Goal: Task Accomplishment & Management: Complete application form

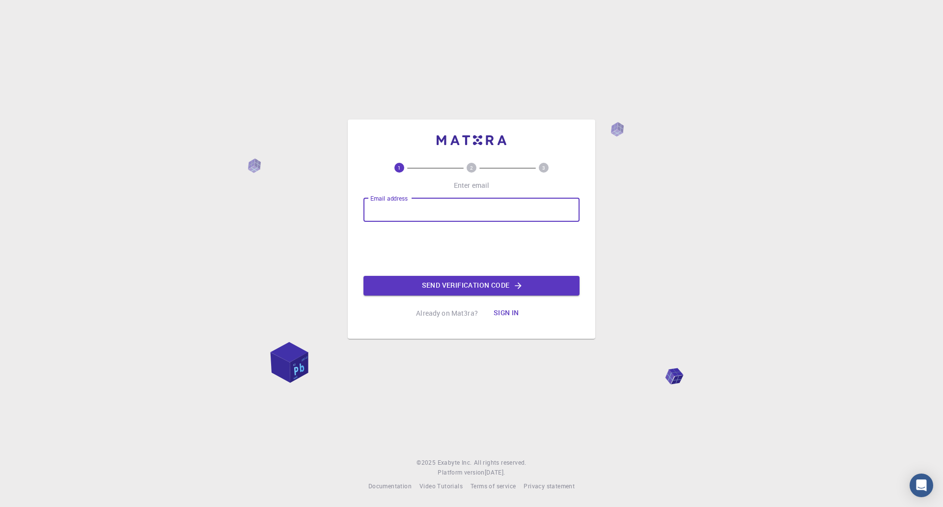
click at [447, 212] on input "Email address" at bounding box center [472, 210] width 216 height 24
type input "[EMAIL_ADDRESS][DOMAIN_NAME]"
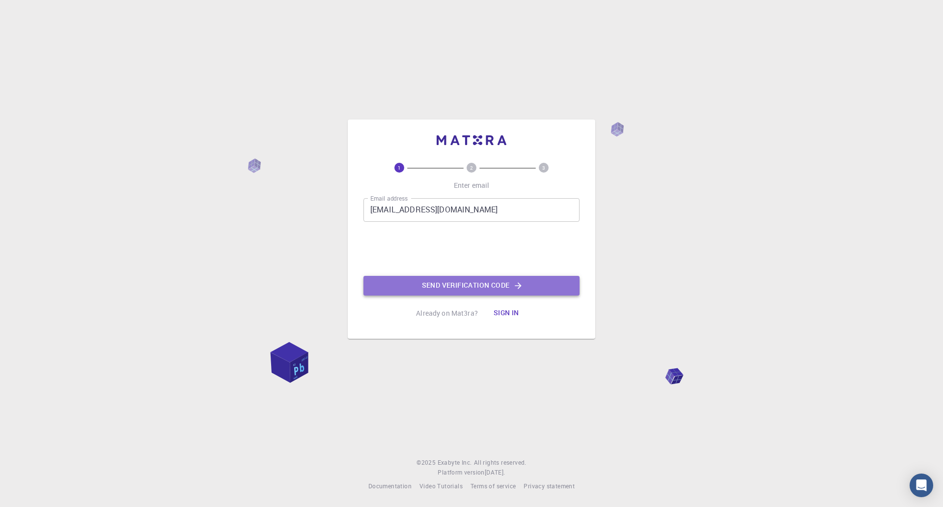
click at [521, 292] on button "Send verification code" at bounding box center [472, 286] width 216 height 20
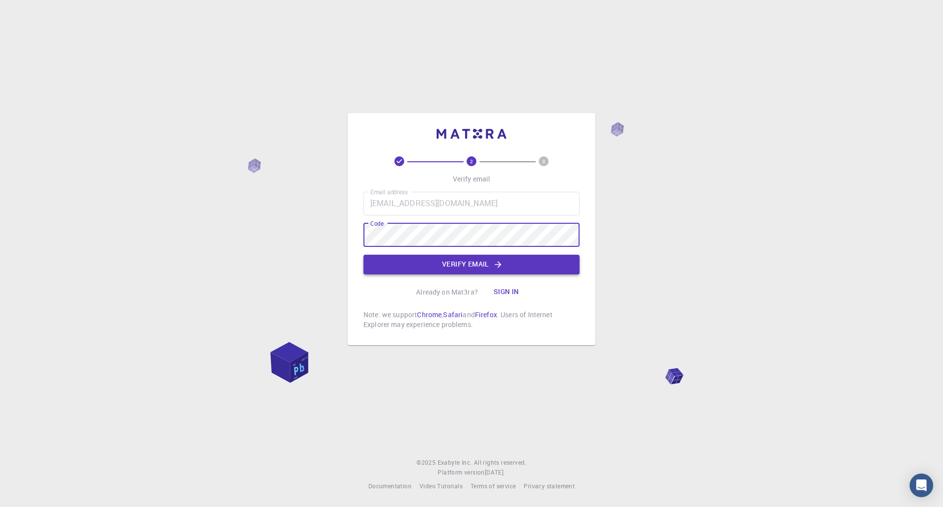
click at [434, 264] on button "Verify email" at bounding box center [472, 264] width 216 height 20
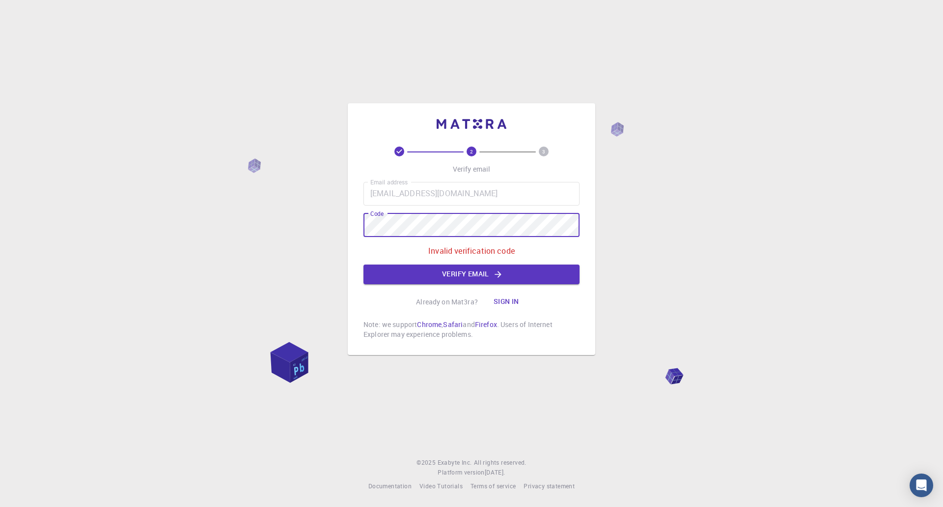
click at [264, 206] on div "2 3 Verify email Email address [EMAIL_ADDRESS][DOMAIN_NAME] Email address Code …" at bounding box center [471, 253] width 943 height 507
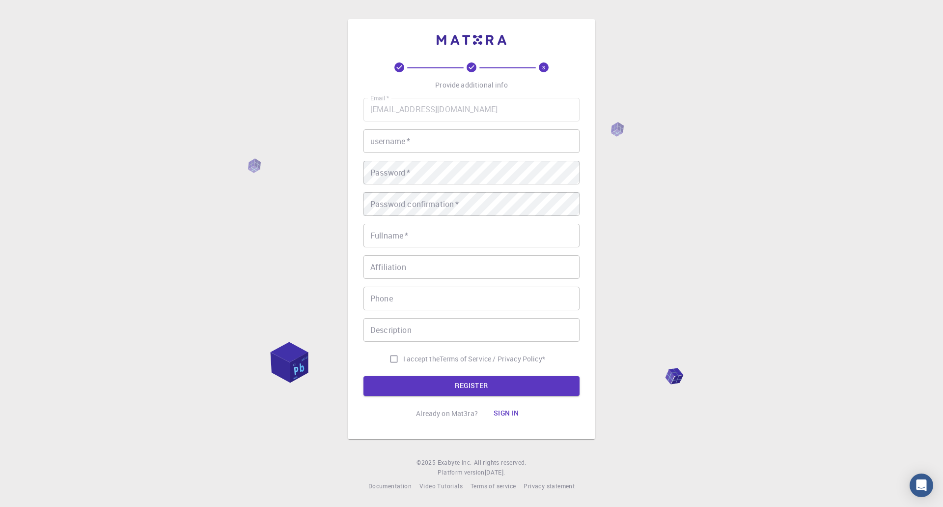
click at [418, 140] on input "username   *" at bounding box center [472, 141] width 216 height 24
type input "superlink95"
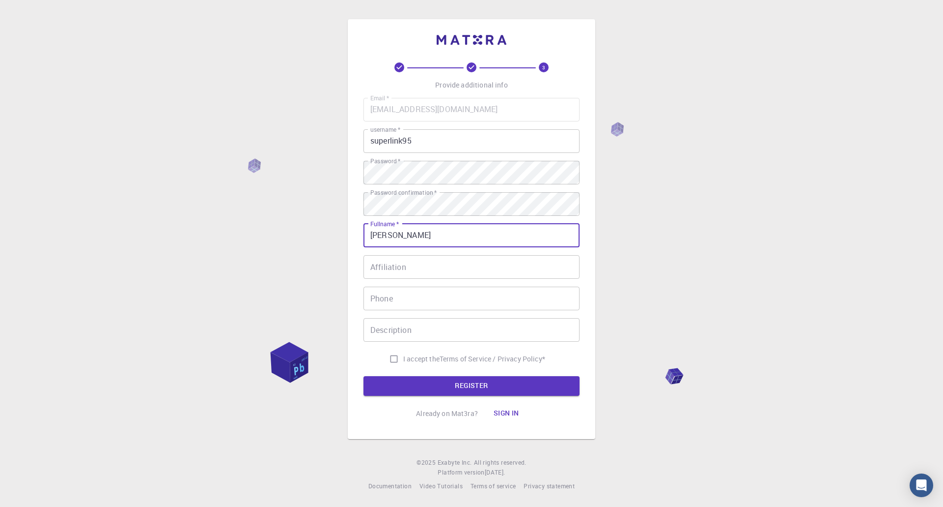
type input "[PERSON_NAME]"
click at [388, 362] on input "I accept the Terms of Service / Privacy Policy *" at bounding box center [394, 358] width 19 height 19
checkbox input "true"
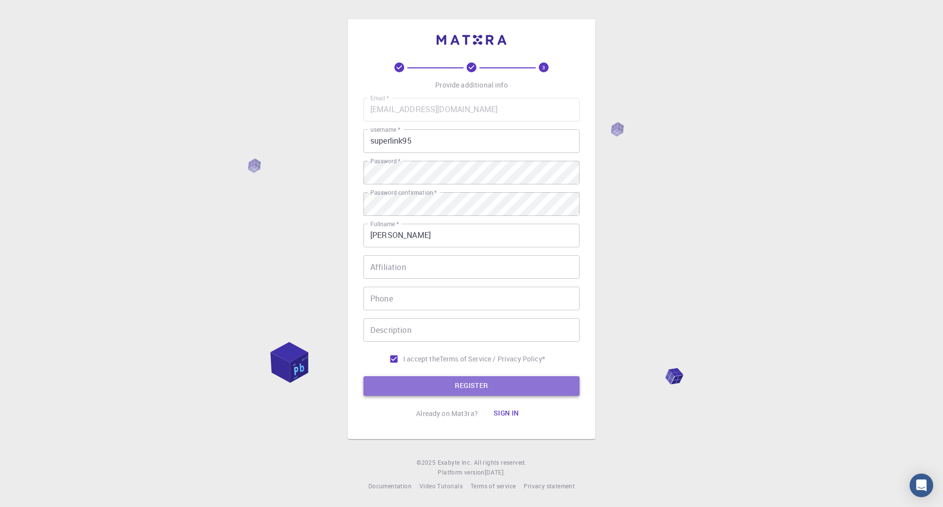
click at [418, 382] on button "REGISTER" at bounding box center [472, 386] width 216 height 20
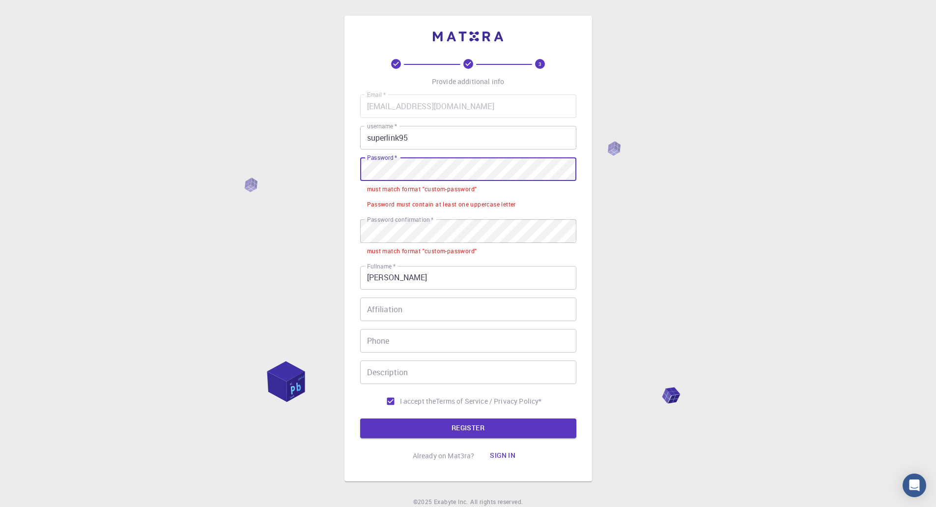
click at [266, 164] on div "3 Provide additional info Email   * [EMAIL_ADDRESS][DOMAIN_NAME] Email   * user…" at bounding box center [468, 272] width 936 height 545
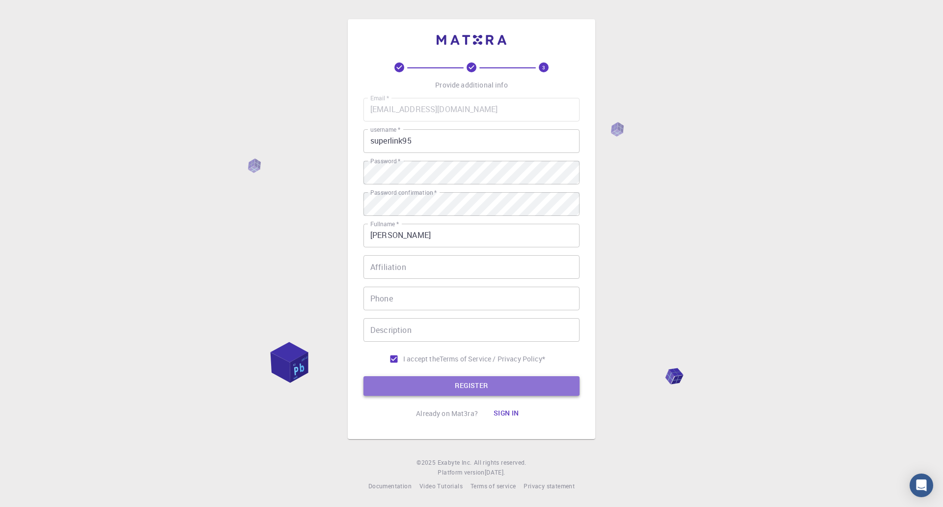
click at [424, 388] on button "REGISTER" at bounding box center [472, 386] width 216 height 20
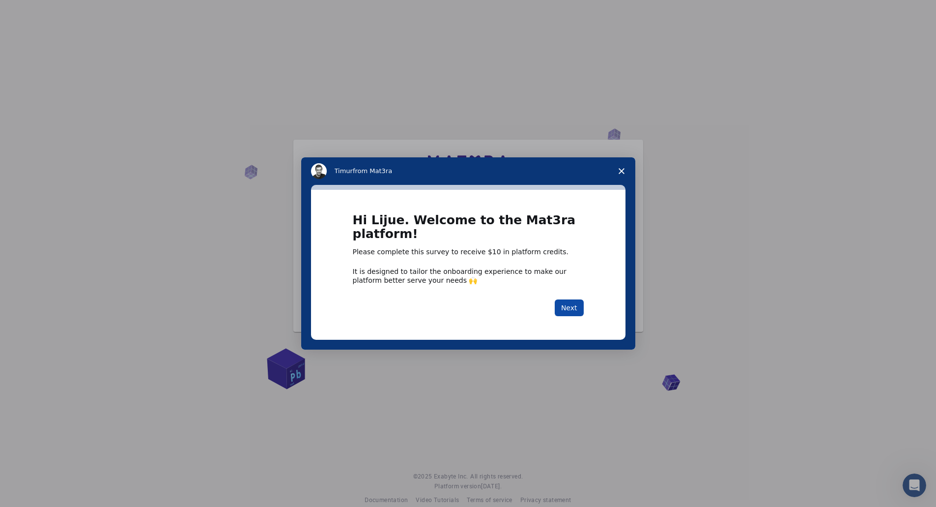
click at [577, 310] on button "Next" at bounding box center [569, 307] width 29 height 17
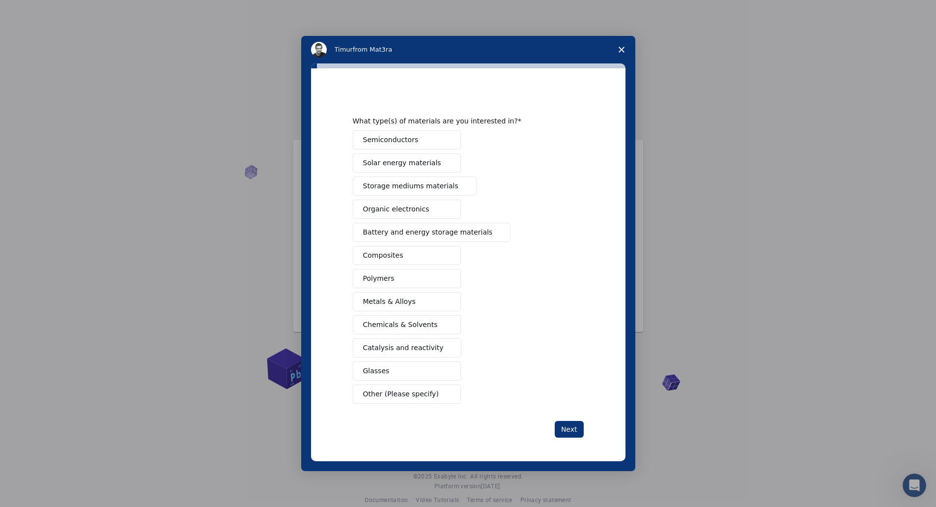
click at [416, 210] on span "Organic electronics" at bounding box center [396, 209] width 66 height 10
click at [441, 148] on button "Semiconductors" at bounding box center [407, 139] width 108 height 19
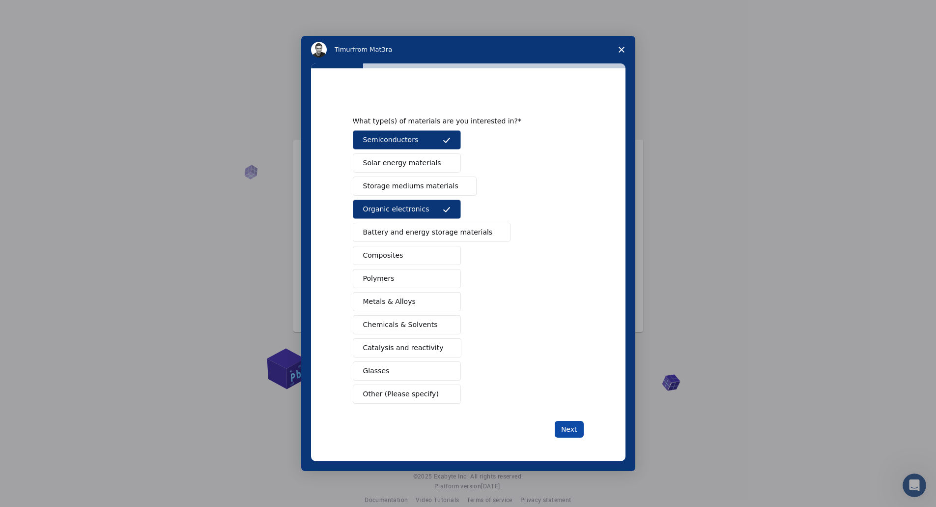
click at [572, 430] on button "Next" at bounding box center [569, 429] width 29 height 17
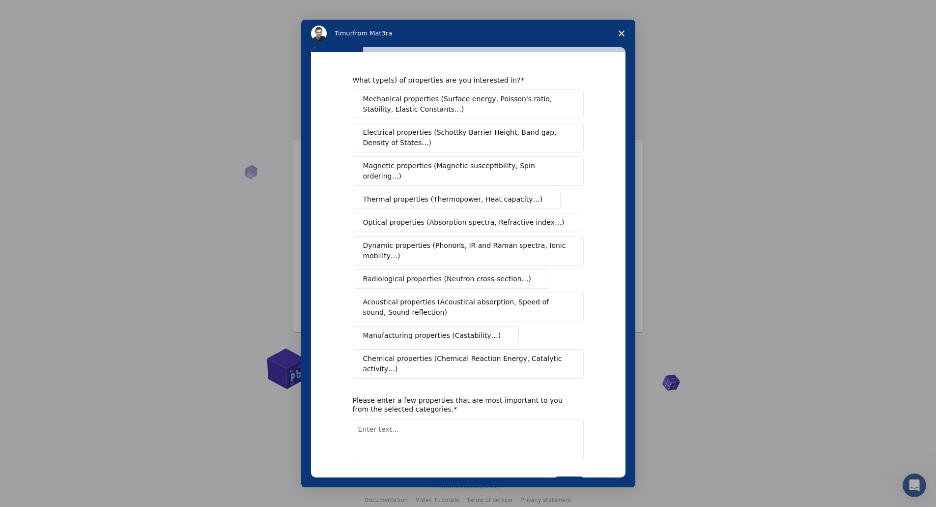
click at [523, 141] on span "Electrical properties (Schottky Barrier Height, Band gap, Density of States…)" at bounding box center [465, 137] width 204 height 21
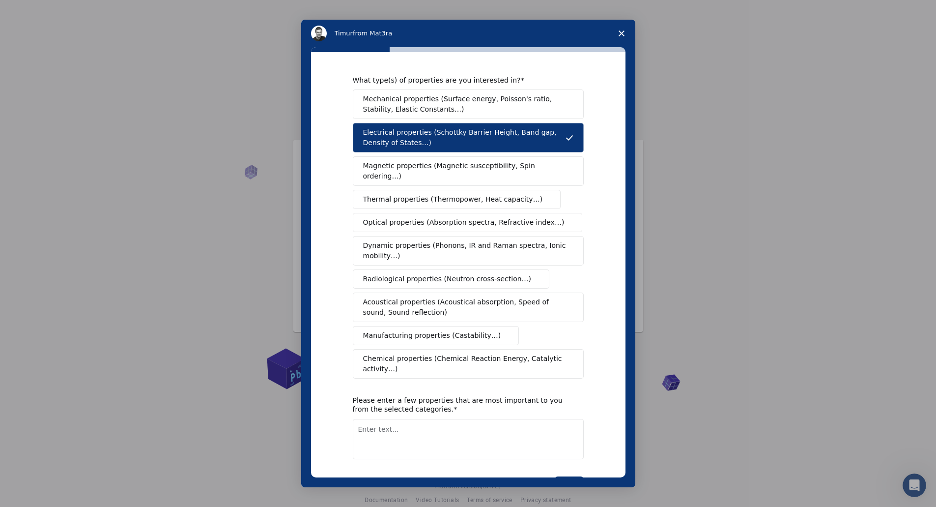
click at [541, 225] on span "Optical properties (Absorption spectra, Refractive index…)" at bounding box center [463, 222] width 201 height 10
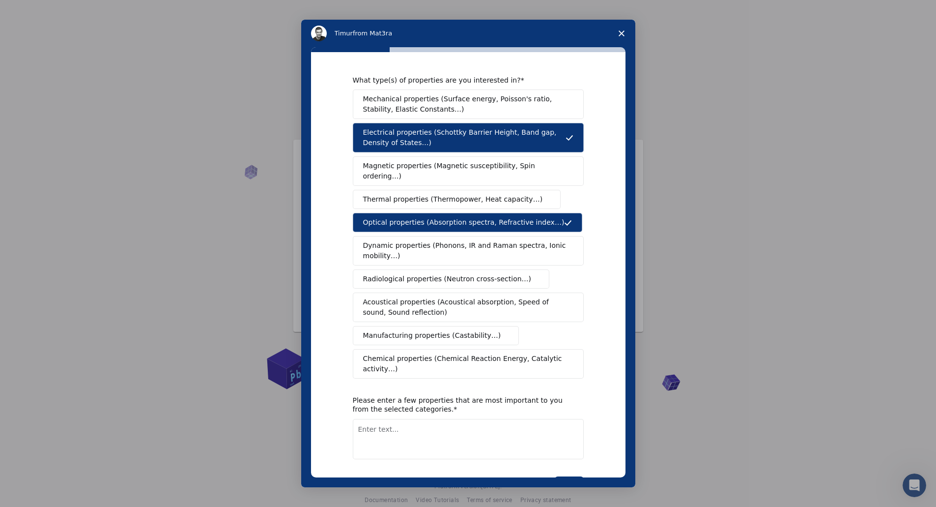
click at [556, 259] on span "Dynamic properties (Phonons, IR and Raman spectra, Ionic mobility…)" at bounding box center [465, 250] width 204 height 21
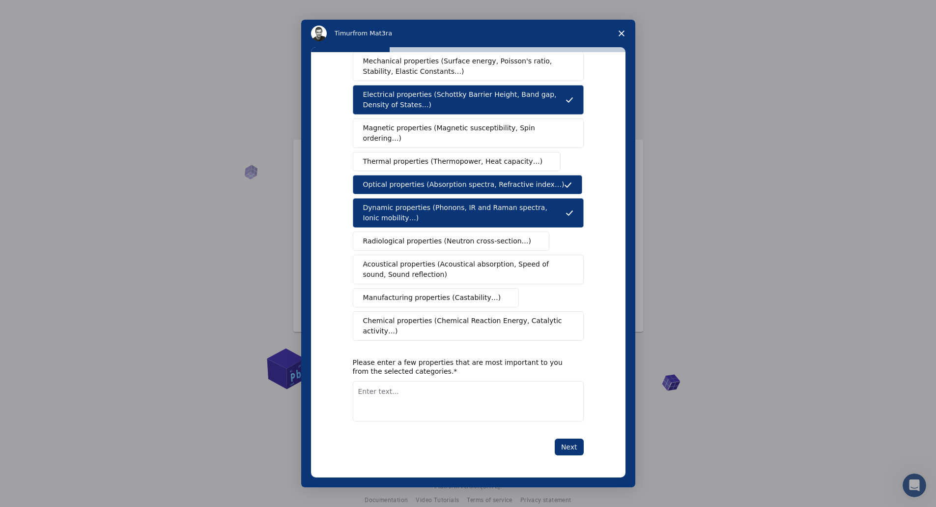
scroll to position [39, 0]
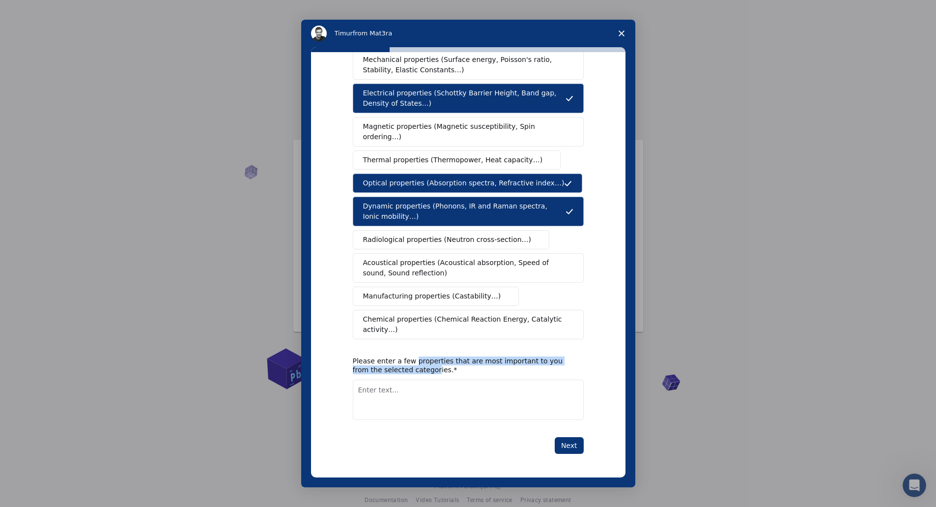
drag, startPoint x: 414, startPoint y: 365, endPoint x: 435, endPoint y: 372, distance: 22.8
click at [435, 372] on div "Please enter a few properties that are most important to you from the selected …" at bounding box center [461, 365] width 216 height 18
click at [431, 409] on textarea "Enter text..." at bounding box center [468, 399] width 231 height 40
type textarea "Excited states caculation"
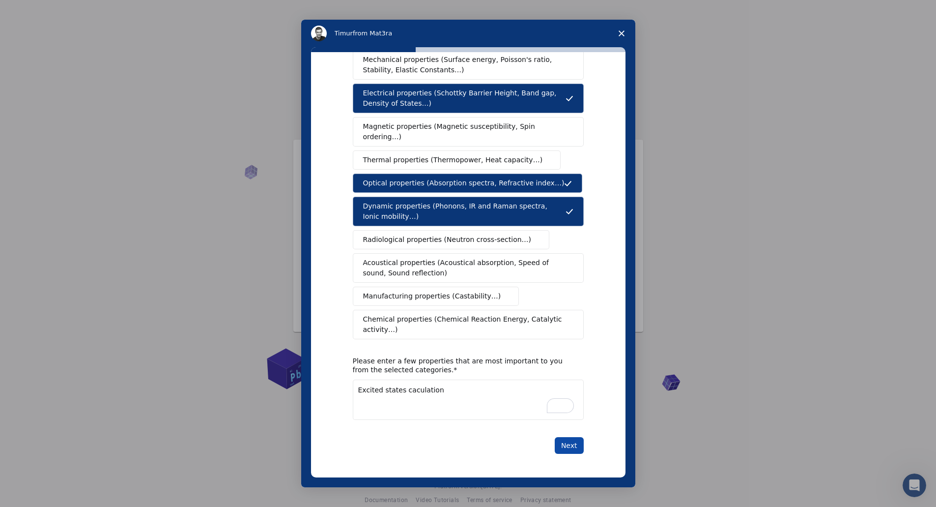
click at [561, 447] on button "Next" at bounding box center [569, 445] width 29 height 17
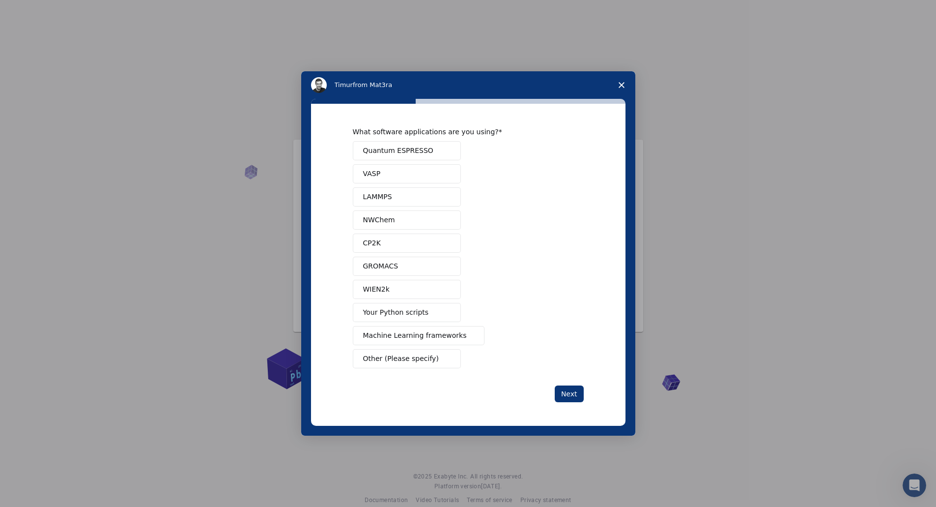
click at [438, 152] on button "Quantum ESPRESSO" at bounding box center [407, 150] width 108 height 19
click at [563, 393] on button "Next" at bounding box center [569, 393] width 29 height 17
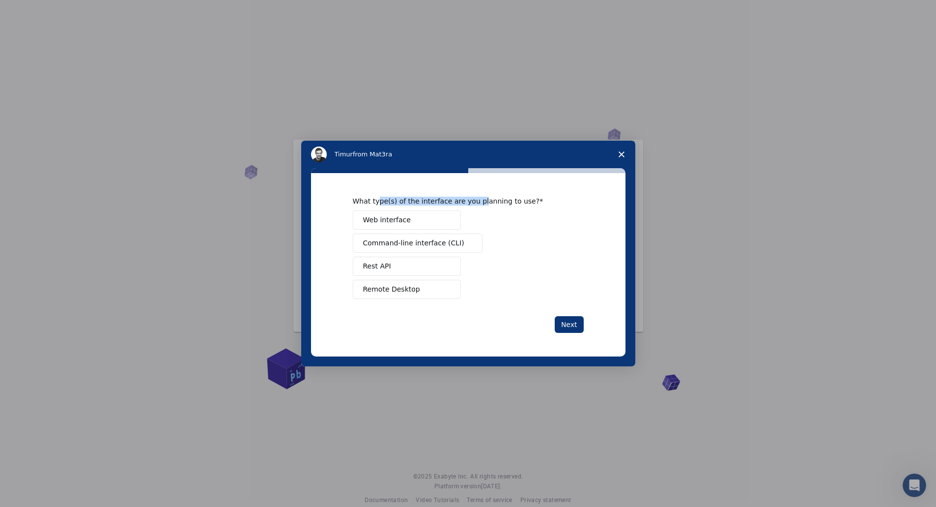
drag, startPoint x: 379, startPoint y: 200, endPoint x: 481, endPoint y: 198, distance: 101.7
click at [481, 198] on div "What type(s) of the interface are you planning to use?" at bounding box center [461, 201] width 216 height 9
click at [437, 223] on button "Web interface" at bounding box center [407, 219] width 108 height 19
click at [561, 319] on button "Next" at bounding box center [569, 324] width 29 height 17
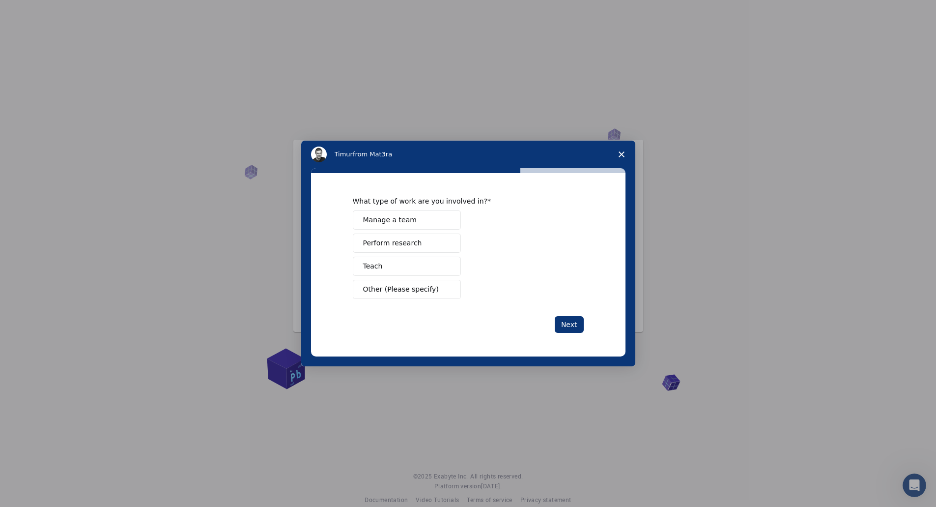
click at [442, 246] on button "Perform research" at bounding box center [407, 242] width 108 height 19
click at [570, 327] on button "Next" at bounding box center [569, 324] width 29 height 17
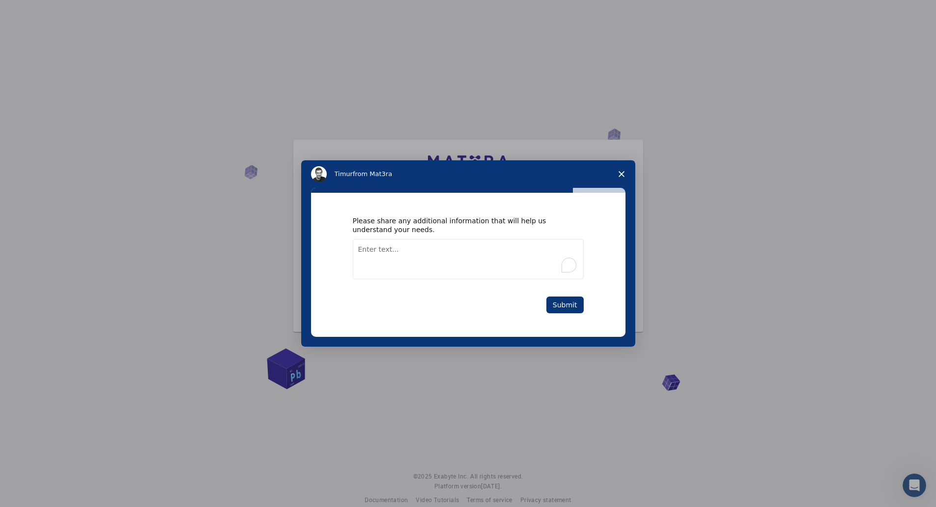
click at [427, 254] on textarea "To enrich screen reader interactions, please activate Accessibility in Grammarl…" at bounding box center [468, 259] width 231 height 40
click at [558, 306] on button "Submit" at bounding box center [564, 304] width 37 height 17
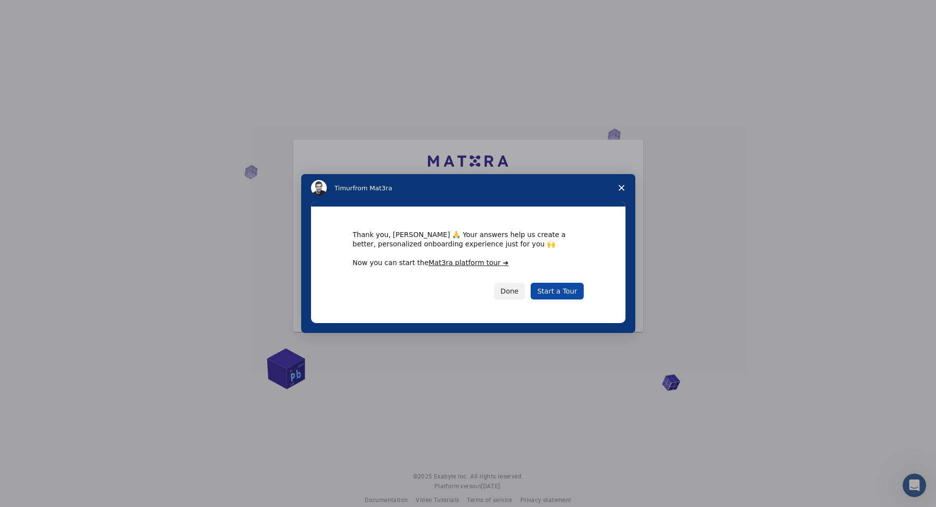
click at [560, 290] on link "Start a Tour" at bounding box center [557, 291] width 53 height 17
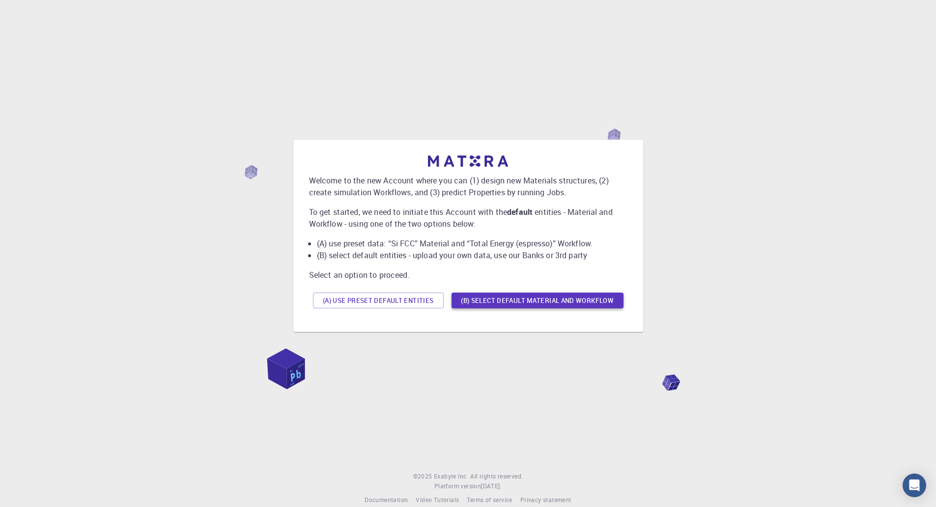
click at [557, 302] on button "(B) Select default material and workflow" at bounding box center [538, 300] width 172 height 16
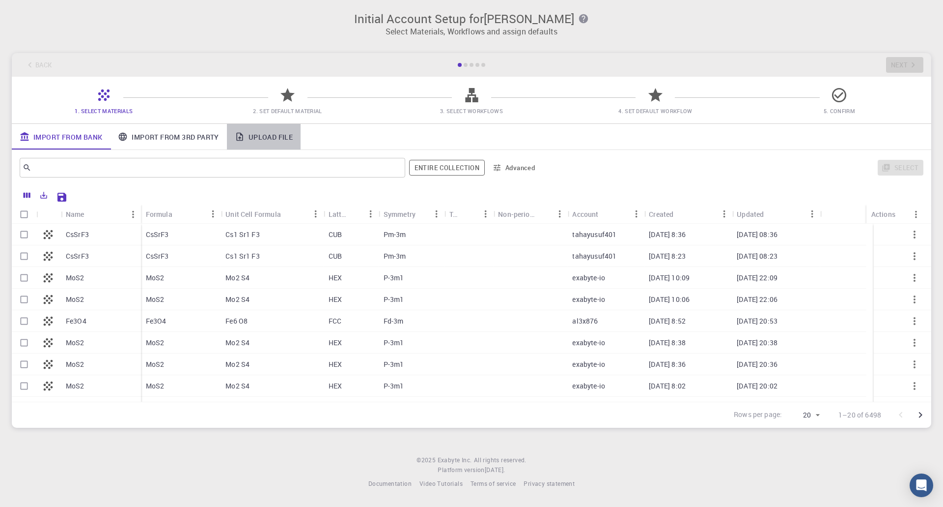
click at [254, 135] on link "Upload File" at bounding box center [264, 137] width 74 height 26
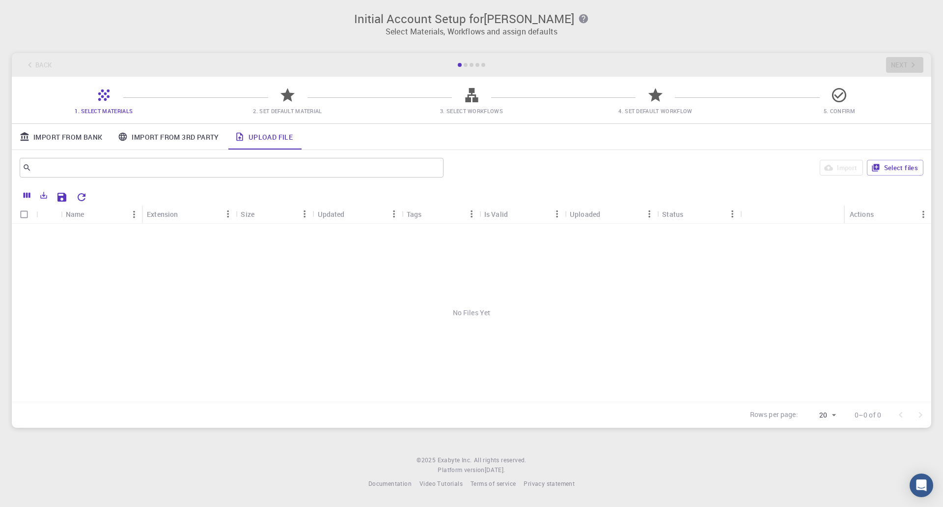
click at [202, 136] on link "Import From 3rd Party" at bounding box center [168, 137] width 116 height 26
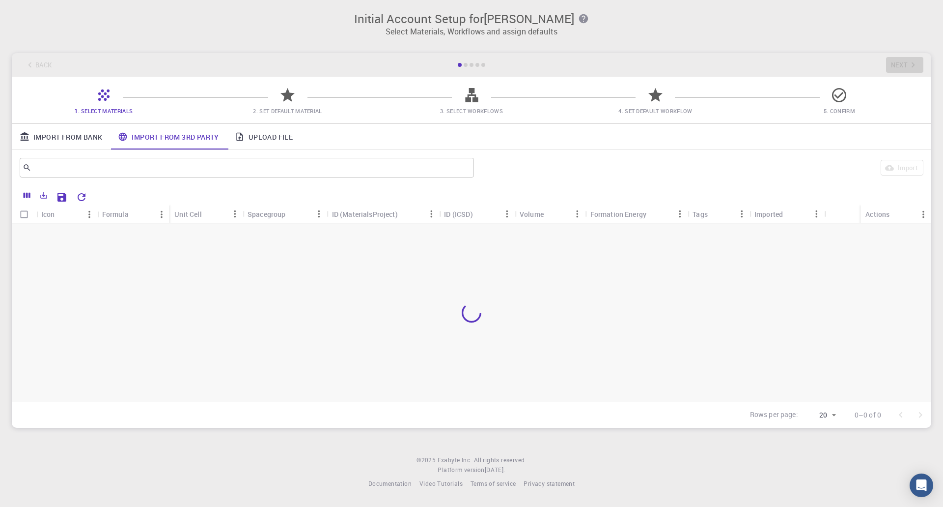
click at [273, 148] on link "Upload File" at bounding box center [264, 137] width 74 height 26
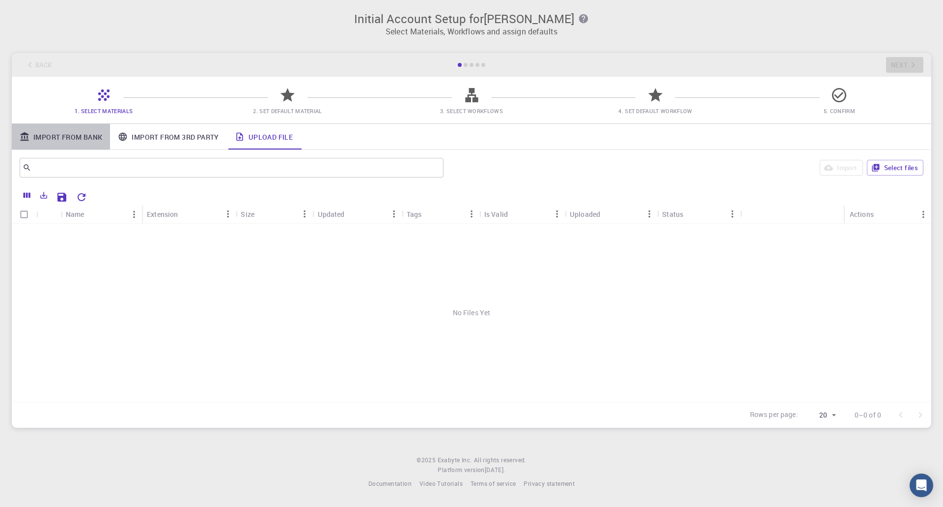
click at [54, 138] on link "Import From Bank" at bounding box center [61, 137] width 98 height 26
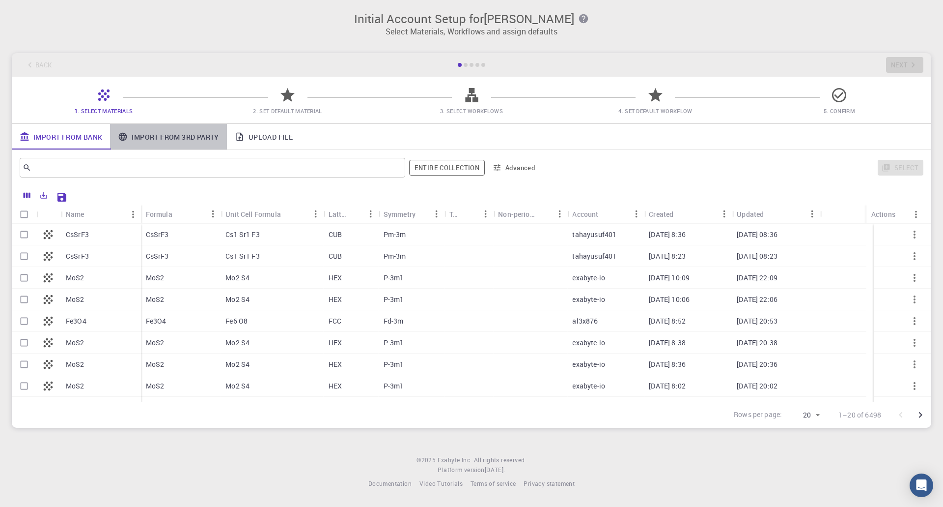
click at [160, 144] on link "Import From 3rd Party" at bounding box center [168, 137] width 116 height 26
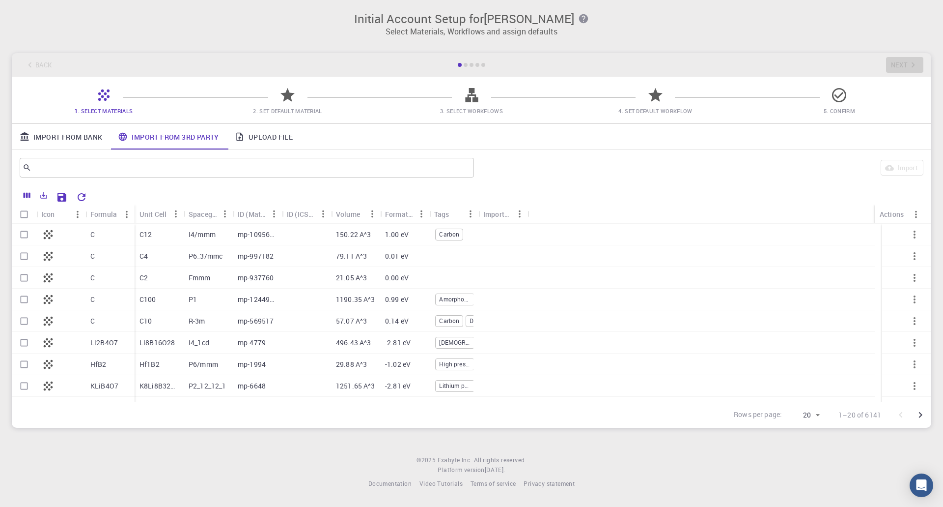
click at [263, 138] on link "Upload File" at bounding box center [264, 137] width 74 height 26
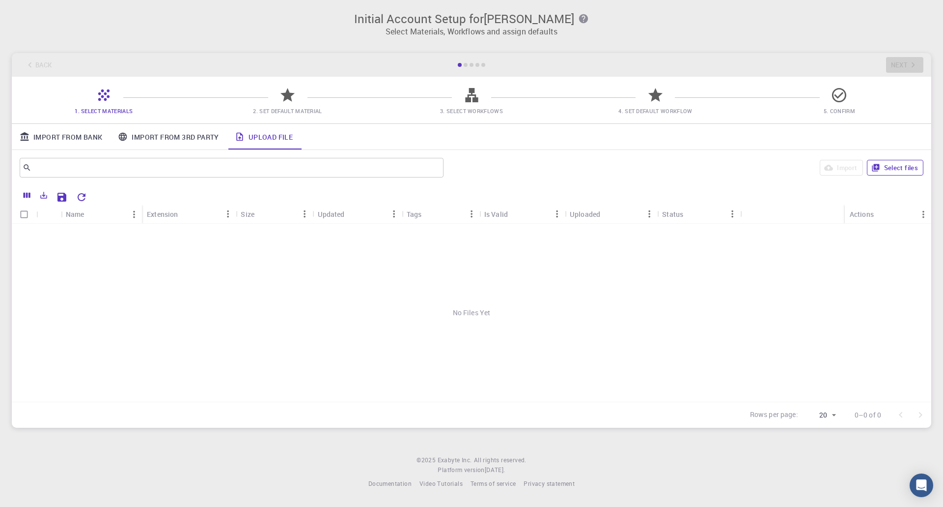
click at [913, 171] on button "Select files" at bounding box center [895, 168] width 57 height 16
click at [148, 141] on link "Import From 3rd Party" at bounding box center [168, 137] width 116 height 26
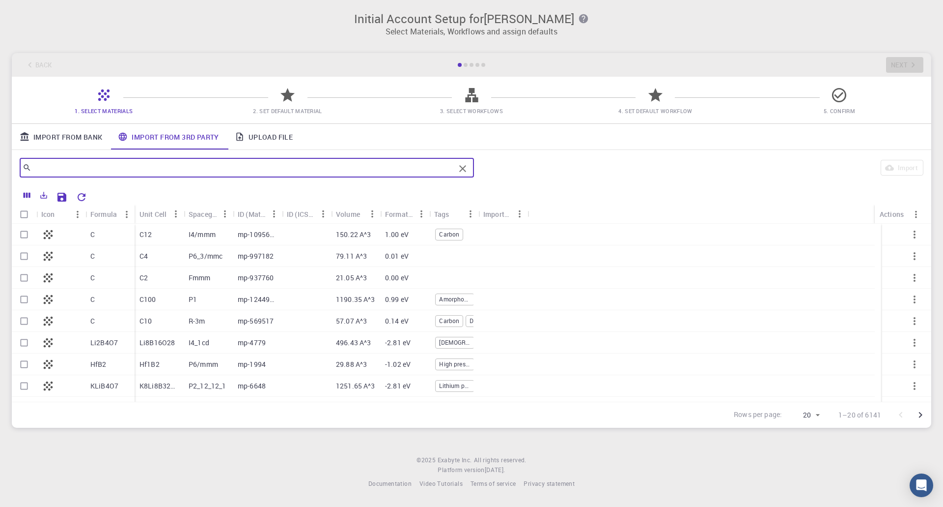
click at [97, 170] on input "text" at bounding box center [243, 168] width 424 height 14
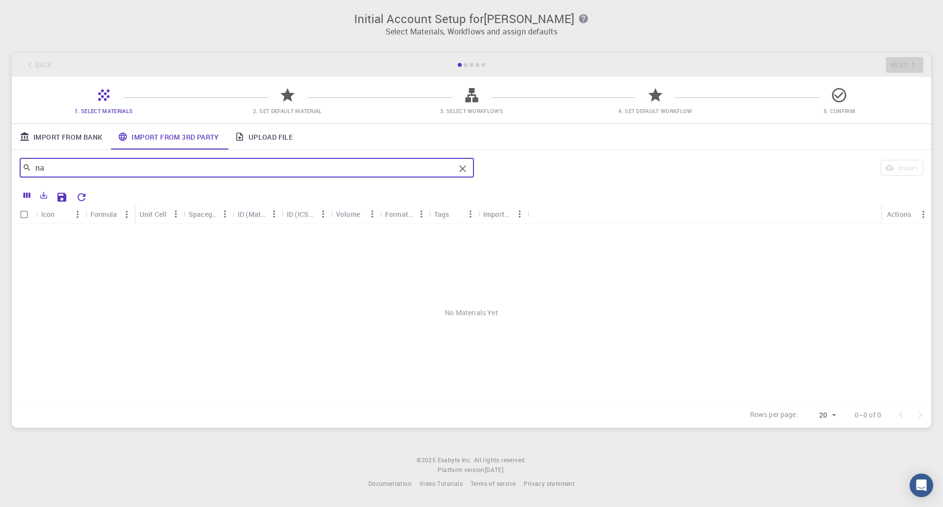
type input "n"
type input "graphene"
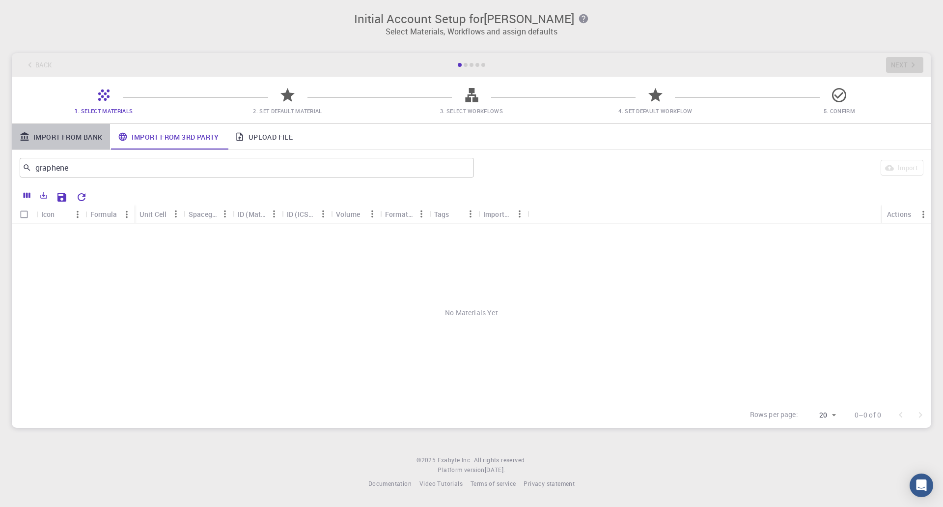
click at [87, 141] on link "Import From Bank" at bounding box center [61, 137] width 98 height 26
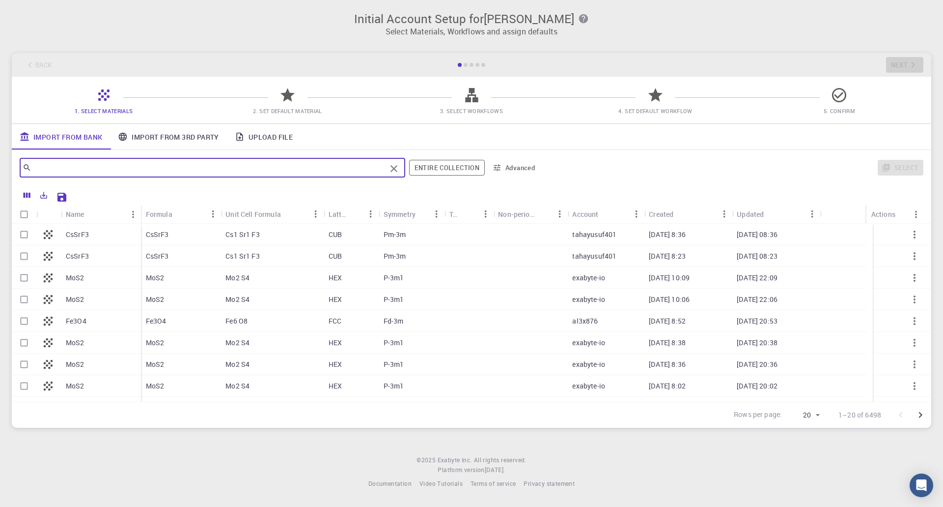
click at [113, 170] on input "text" at bounding box center [208, 168] width 355 height 14
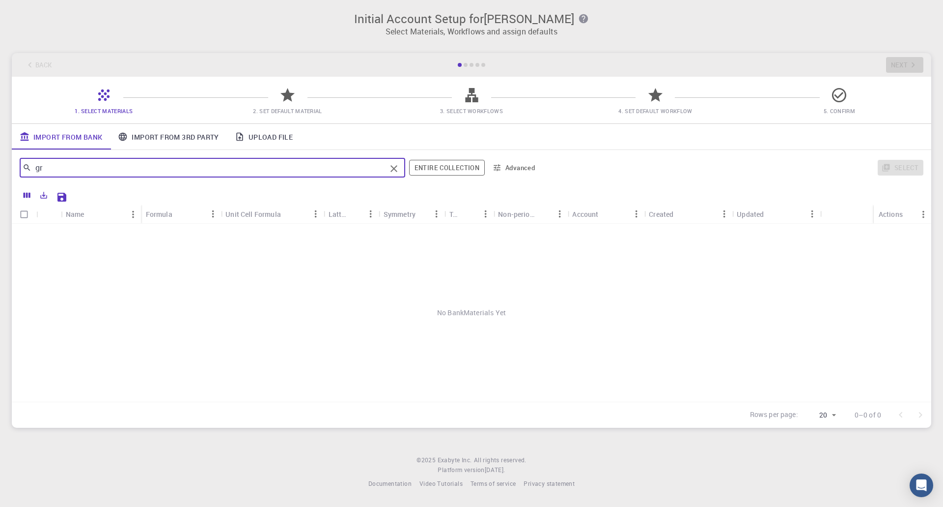
type input "g"
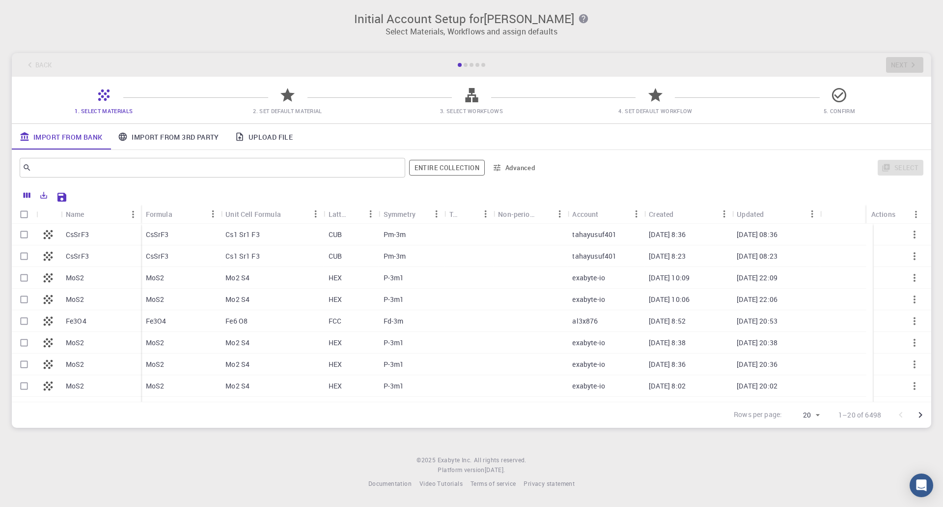
click at [165, 199] on div at bounding box center [498, 195] width 852 height 17
click at [446, 341] on div at bounding box center [469, 343] width 49 height 22
checkbox input "true"
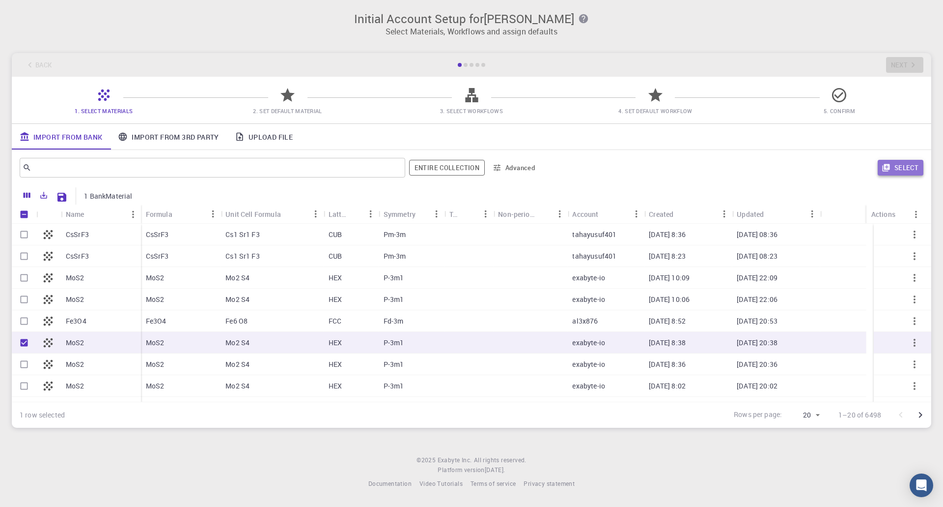
click at [898, 171] on button "Select" at bounding box center [901, 168] width 46 height 16
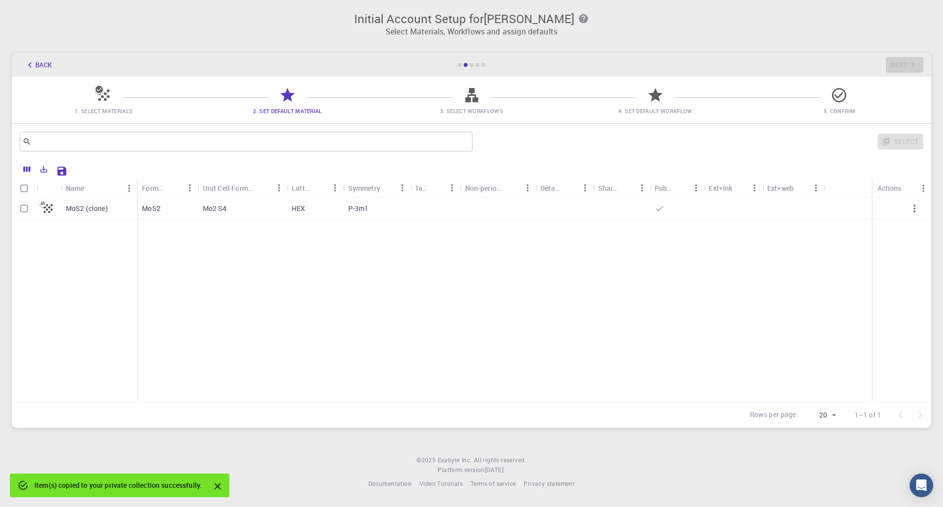
click at [239, 214] on div "Mo2 S4" at bounding box center [242, 209] width 89 height 22
checkbox input "true"
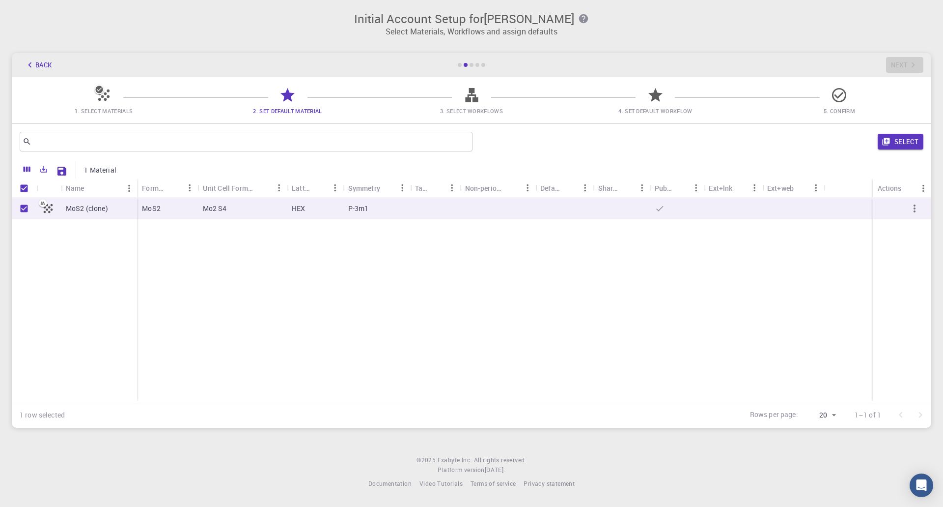
drag, startPoint x: 895, startPoint y: 146, endPoint x: 726, endPoint y: 210, distance: 180.2
click at [804, 197] on div "​ Select 1 Material Name Formula Unit Cell Formula Lattice Symmetry Tags Non-pe…" at bounding box center [472, 276] width 920 height 304
click at [616, 209] on div at bounding box center [621, 209] width 57 height 22
checkbox input "false"
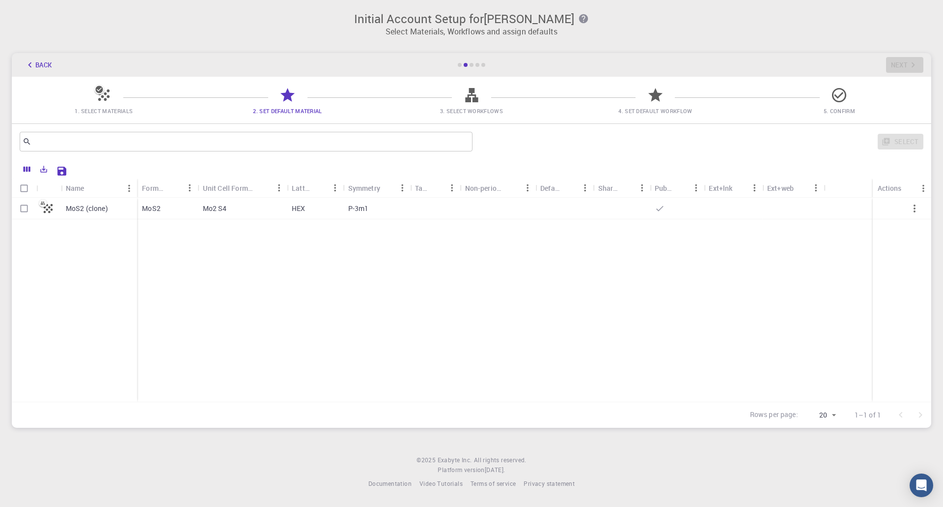
click at [602, 216] on div at bounding box center [621, 209] width 57 height 22
checkbox input "true"
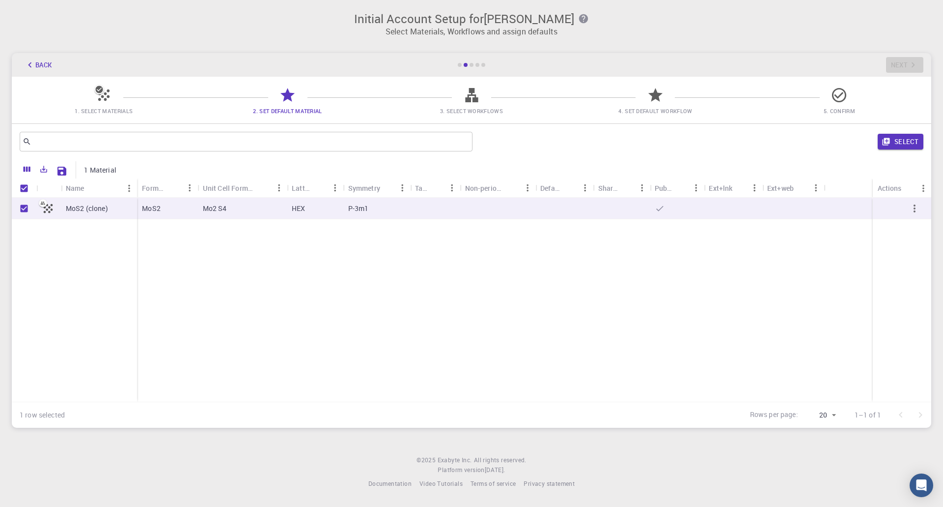
click at [602, 216] on div at bounding box center [621, 209] width 57 height 22
checkbox input "false"
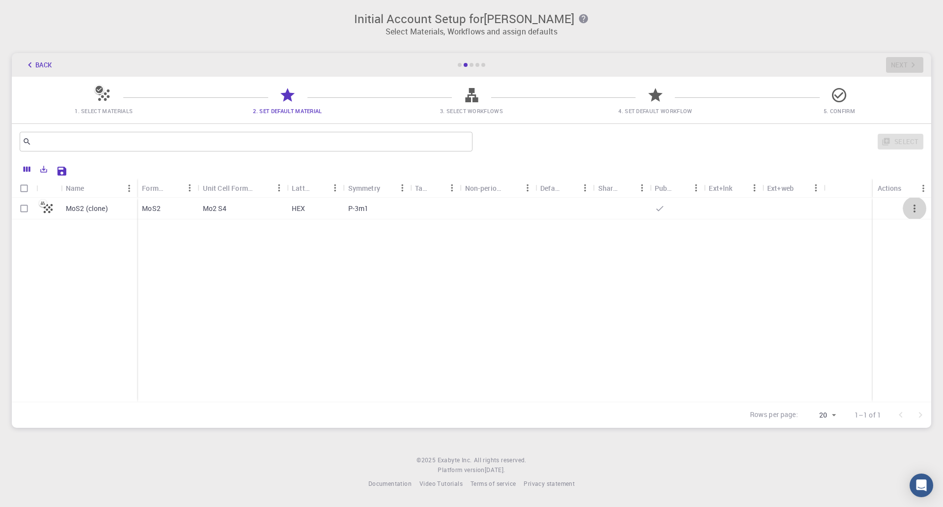
click at [915, 211] on icon "button" at bounding box center [915, 208] width 2 height 8
click at [910, 209] on icon "button" at bounding box center [915, 208] width 12 height 12
click at [840, 211] on div at bounding box center [848, 209] width 49 height 22
checkbox input "true"
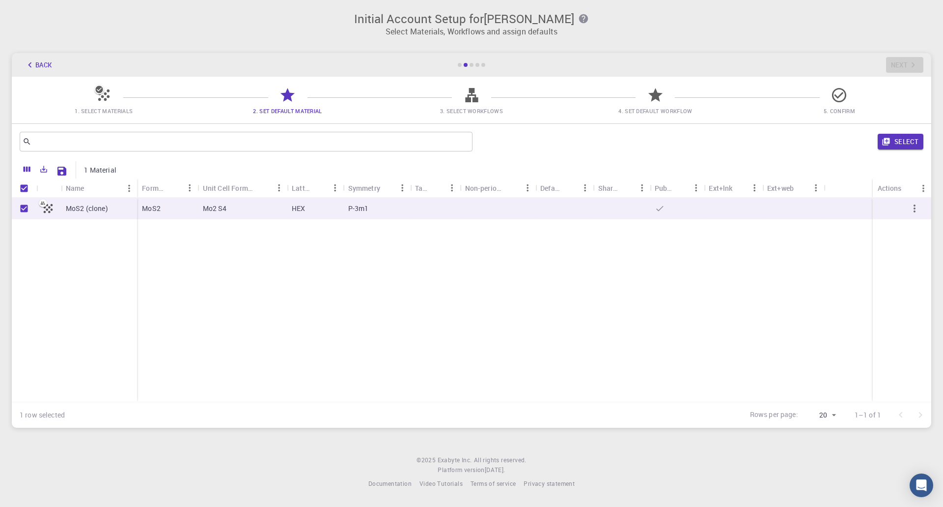
click at [891, 211] on div at bounding box center [902, 209] width 58 height 22
checkbox input "false"
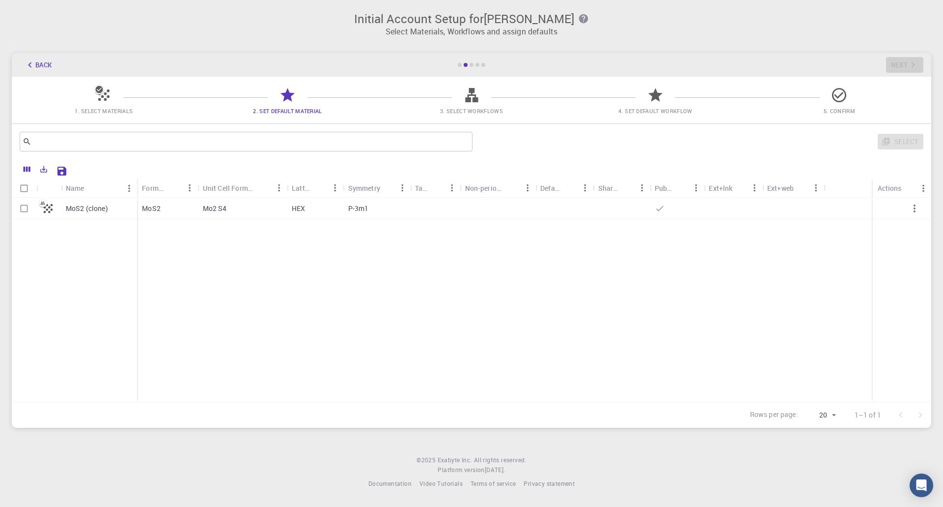
click at [910, 209] on icon "button" at bounding box center [915, 208] width 12 height 12
click at [858, 207] on div at bounding box center [848, 209] width 49 height 22
checkbox input "true"
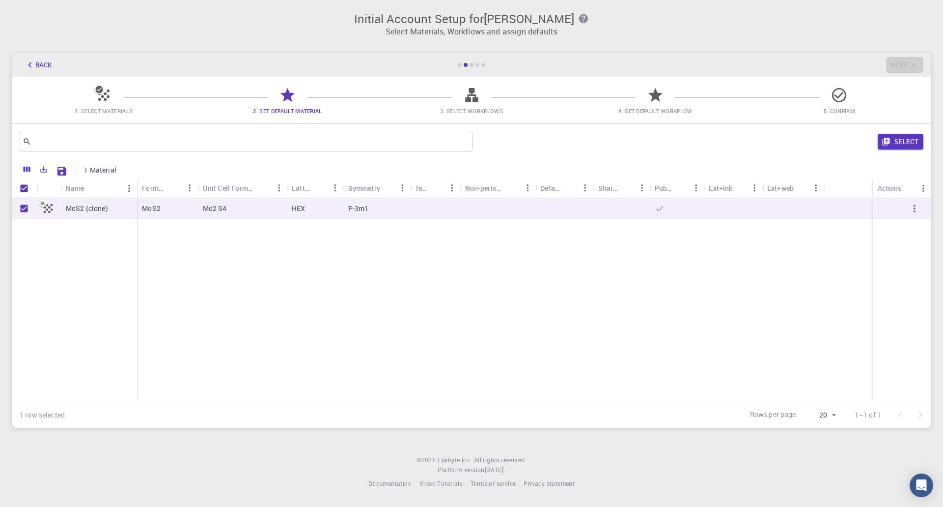
click at [915, 210] on icon "button" at bounding box center [915, 208] width 12 height 12
click at [904, 146] on button "Select" at bounding box center [901, 142] width 46 height 16
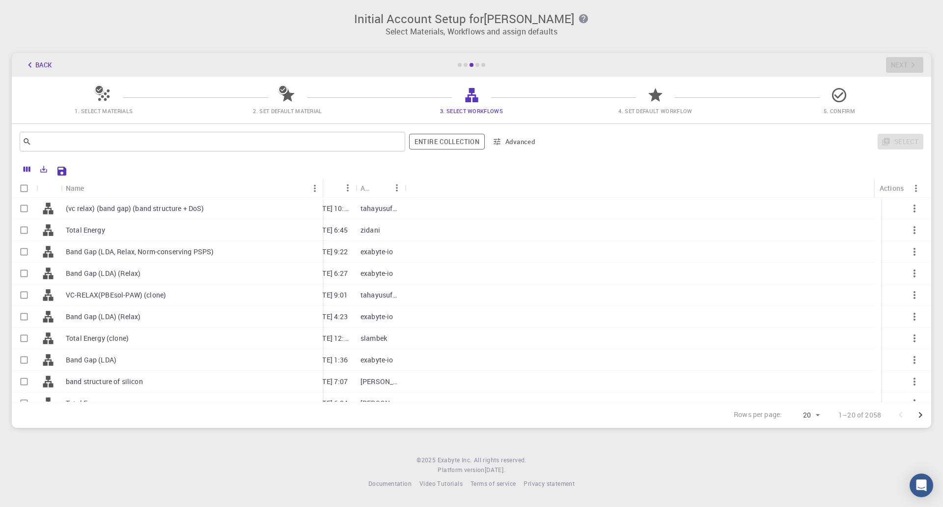
drag, startPoint x: 108, startPoint y: 188, endPoint x: 321, endPoint y: 186, distance: 212.7
click at [321, 186] on div "Name" at bounding box center [324, 187] width 10 height 19
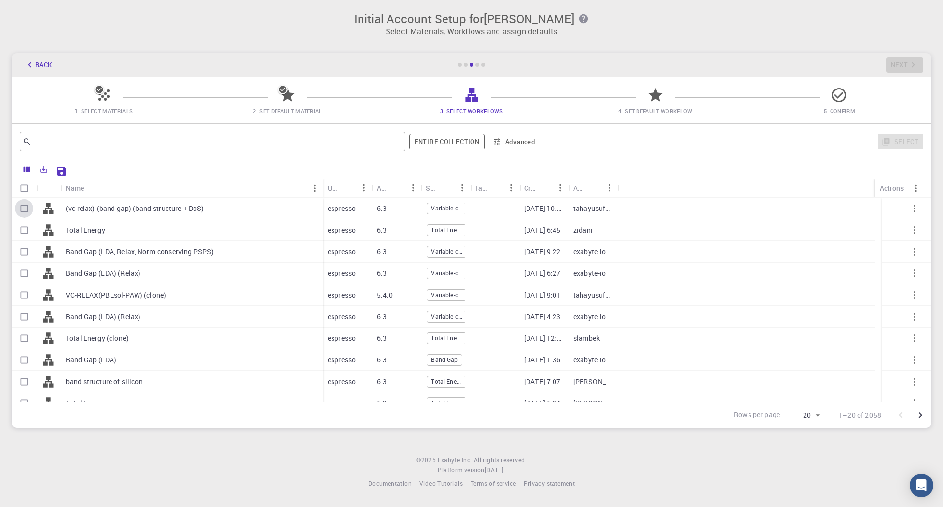
click at [31, 211] on input "Select row" at bounding box center [24, 208] width 19 height 19
checkbox input "true"
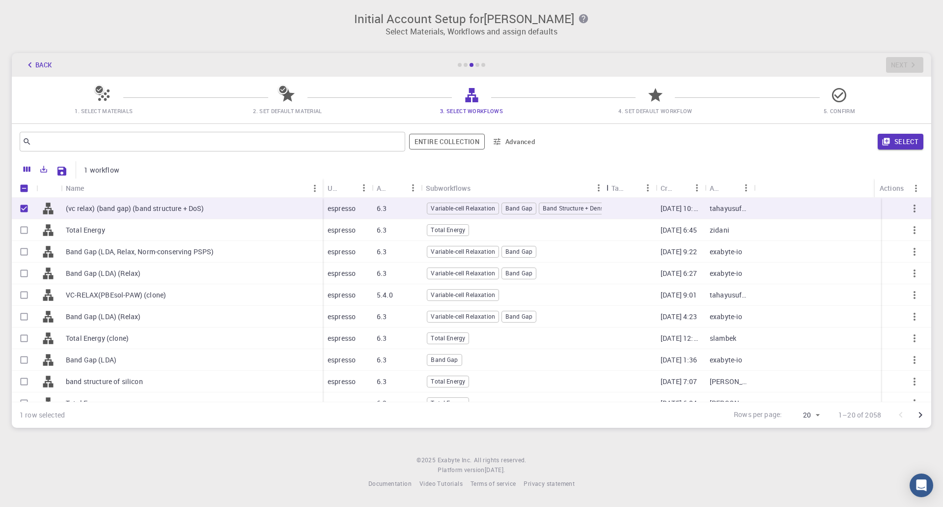
drag, startPoint x: 491, startPoint y: 188, endPoint x: 605, endPoint y: 189, distance: 114.5
click at [605, 189] on div "Subworkflows" at bounding box center [608, 187] width 10 height 19
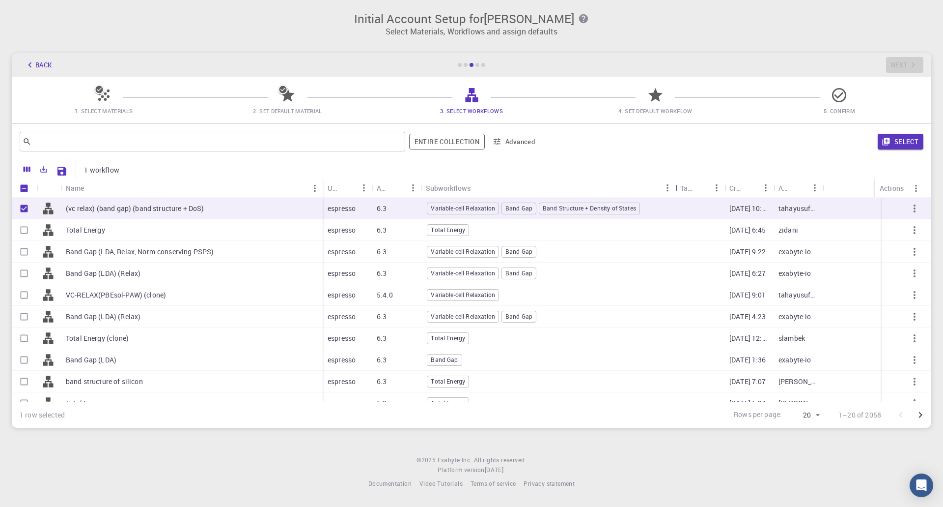
drag, startPoint x: 605, startPoint y: 189, endPoint x: 628, endPoint y: 506, distance: 317.7
click at [672, 196] on div "Subworkflows" at bounding box center [677, 187] width 10 height 19
click at [902, 145] on button "Select" at bounding box center [901, 142] width 46 height 16
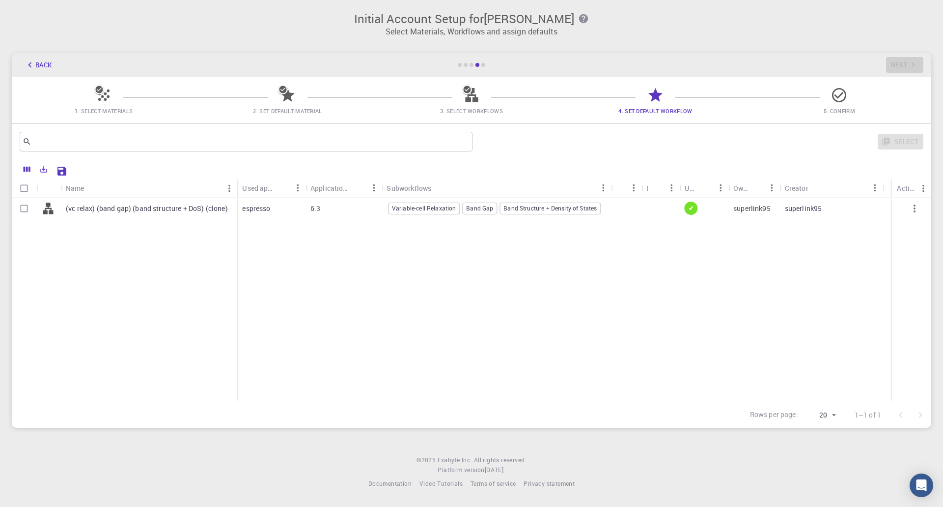
click at [75, 211] on p "(vc relax) (band gap) (band structure + DoS) (clone)" at bounding box center [147, 208] width 162 height 10
checkbox input "true"
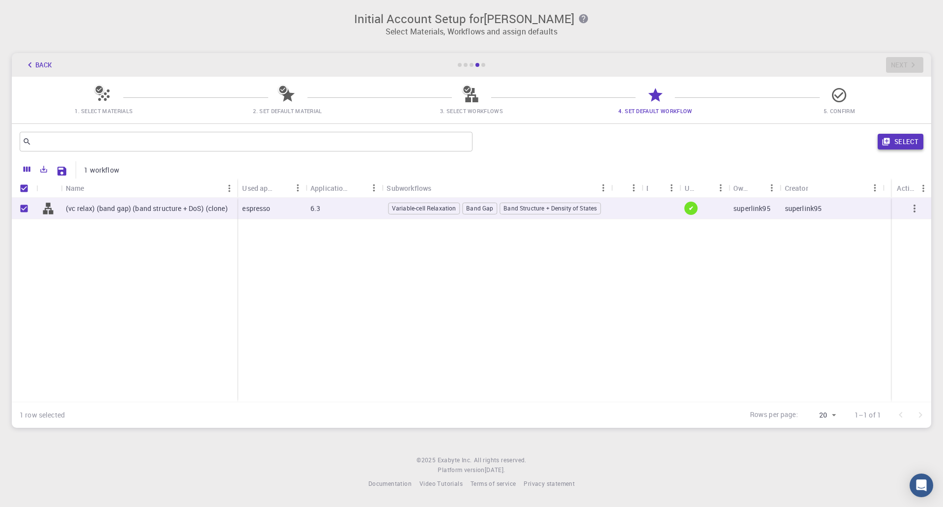
click at [911, 147] on button "Select" at bounding box center [901, 142] width 46 height 16
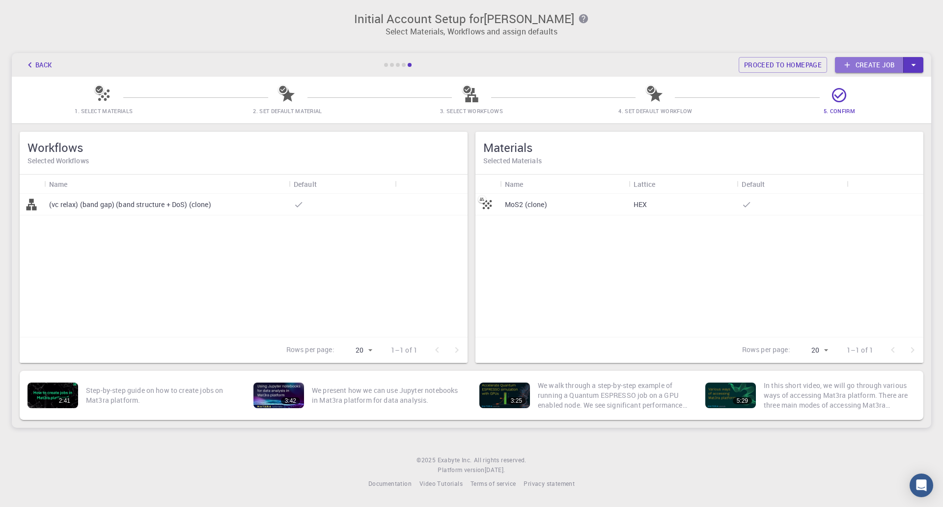
click at [867, 65] on link "Create job" at bounding box center [869, 65] width 69 height 16
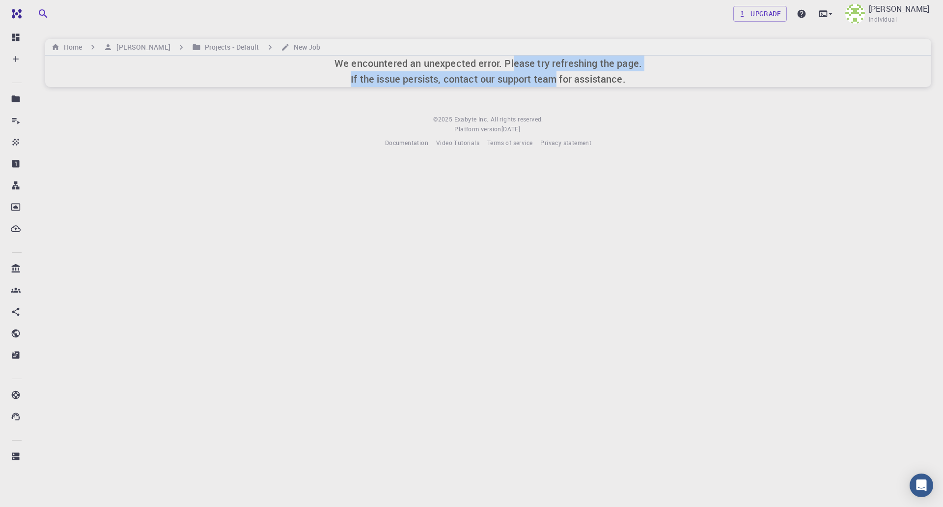
drag, startPoint x: 514, startPoint y: 66, endPoint x: 555, endPoint y: 80, distance: 43.2
click at [555, 80] on h6 "We encountered an unexpected error. Please try refreshing the page. If the issu…" at bounding box center [489, 71] width 308 height 31
drag, startPoint x: 364, startPoint y: 80, endPoint x: 610, endPoint y: 74, distance: 246.2
click at [610, 73] on h6 "We encountered an unexpected error. Please try refreshing the page. If the issu…" at bounding box center [489, 71] width 308 height 31
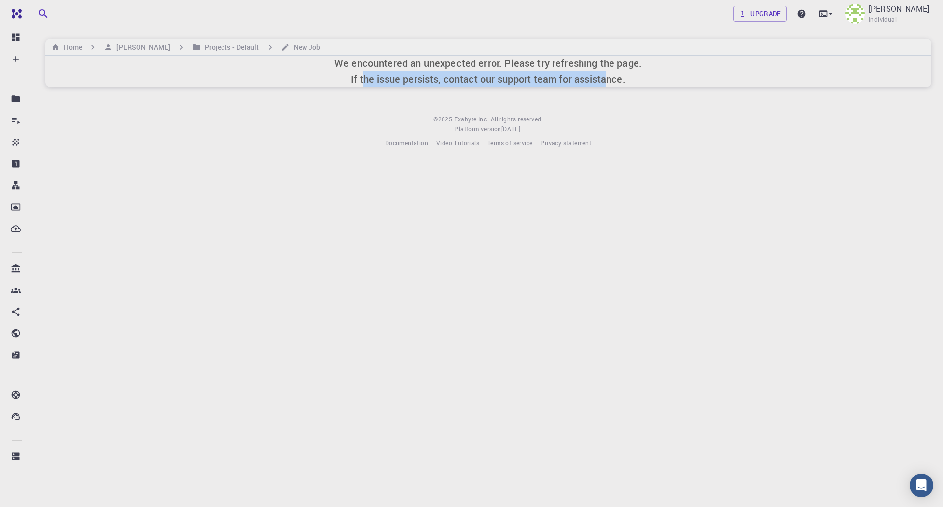
click at [610, 74] on h6 "We encountered an unexpected error. Please try refreshing the page. If the issu…" at bounding box center [489, 71] width 308 height 31
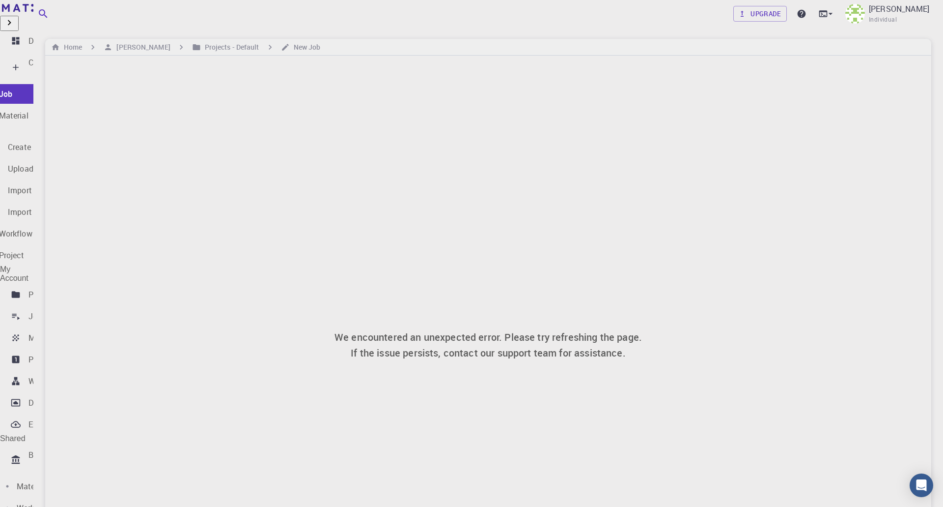
drag, startPoint x: 62, startPoint y: 456, endPoint x: 68, endPoint y: 451, distance: 7.3
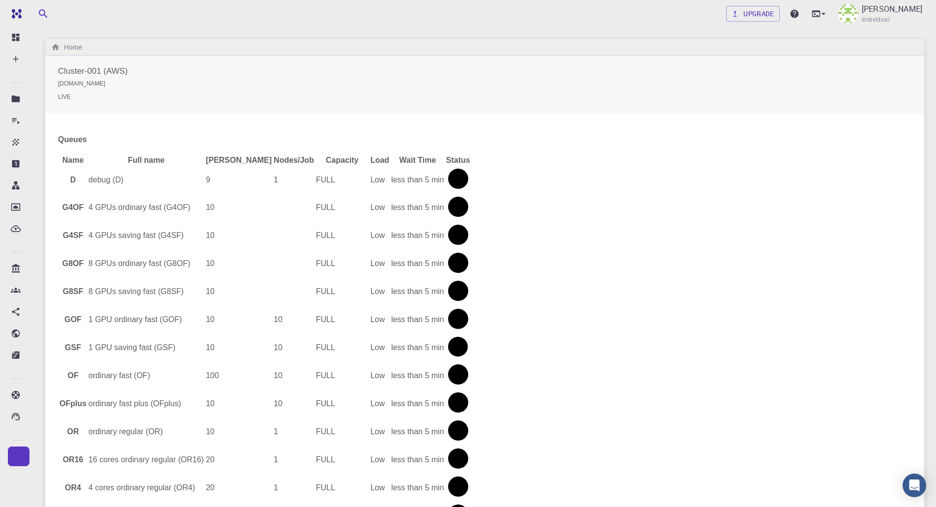
click at [60, 93] on small "LIVE" at bounding box center [484, 96] width 853 height 9
click at [67, 94] on small "LIVE" at bounding box center [484, 96] width 853 height 9
click at [52, 58] on div "Create" at bounding box center [39, 68] width 23 height 22
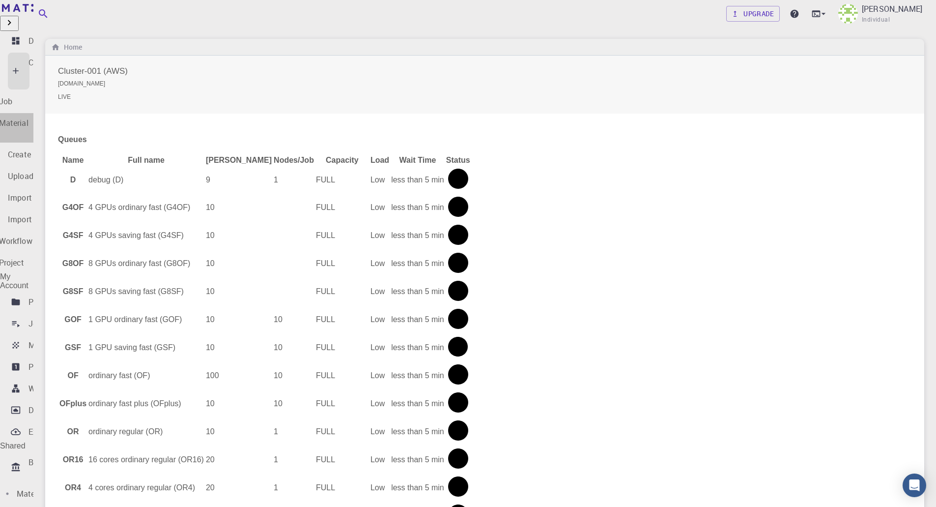
click at [28, 117] on div "New Material" at bounding box center [4, 128] width 47 height 22
click at [63, 262] on link "New Workflow" at bounding box center [27, 272] width 126 height 20
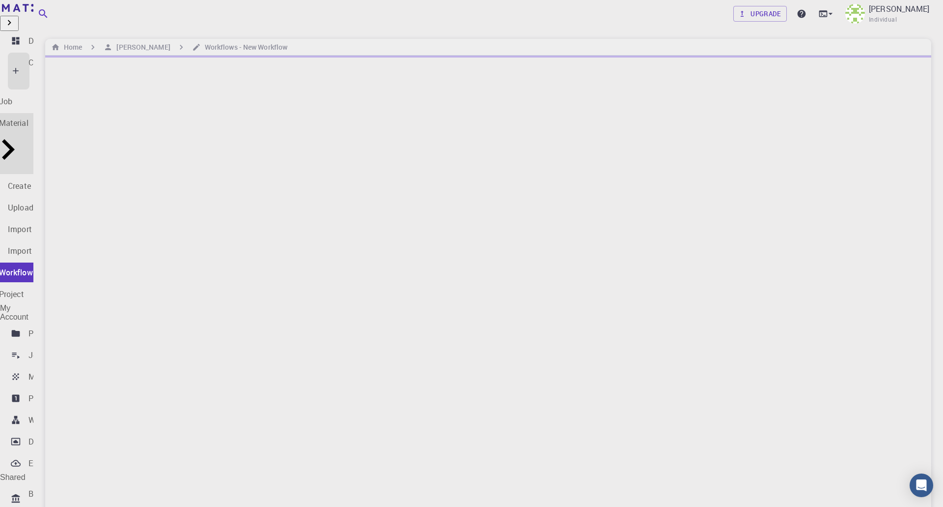
scroll to position [156, 0]
click at [29, 483] on div "Bank" at bounding box center [19, 497] width 22 height 29
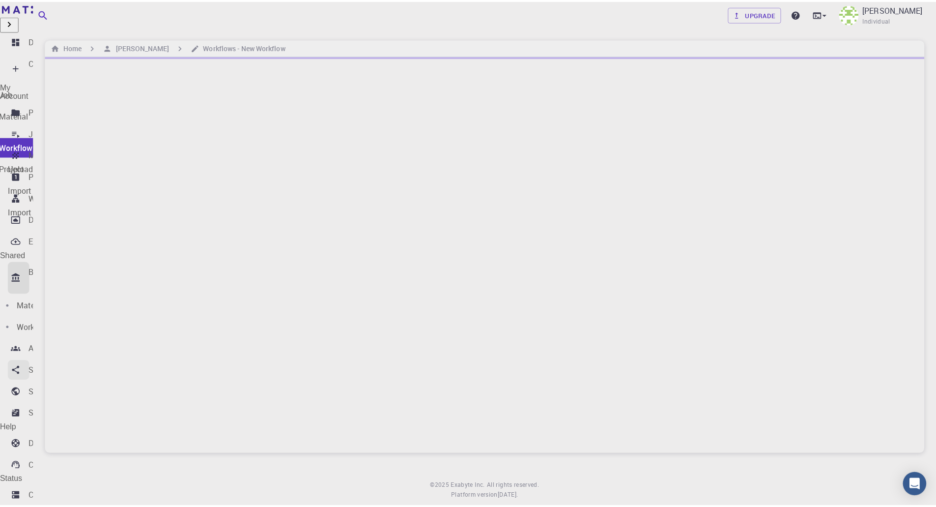
scroll to position [0, 0]
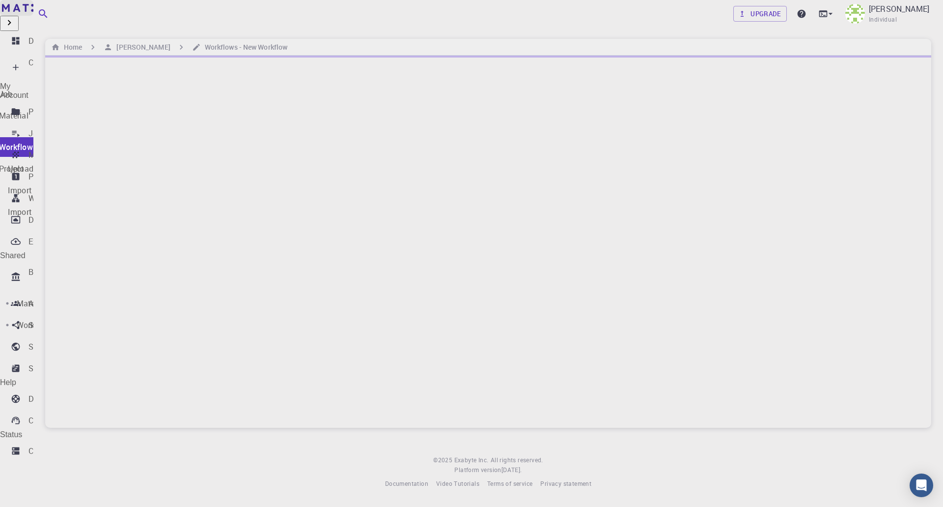
click at [33, 16] on link "Free" at bounding box center [16, 8] width 33 height 16
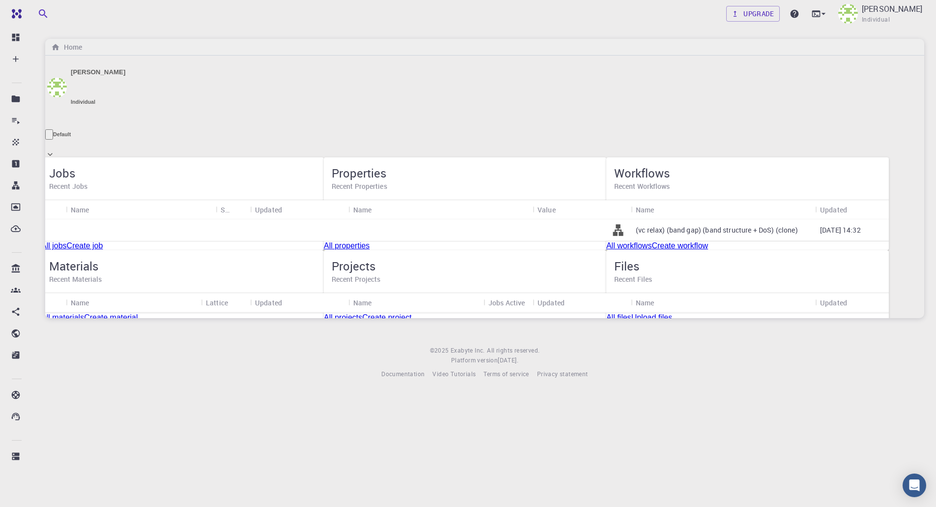
click at [351, 56] on div "Lijue Chen Individual Default" at bounding box center [484, 109] width 879 height 106
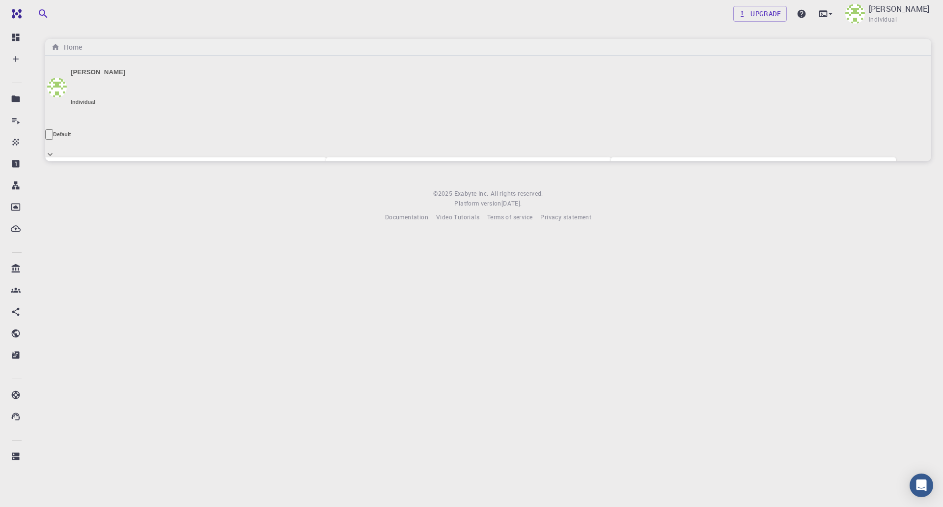
click at [750, 99] on div "Lijue Chen Individual Default" at bounding box center [488, 103] width 886 height 94
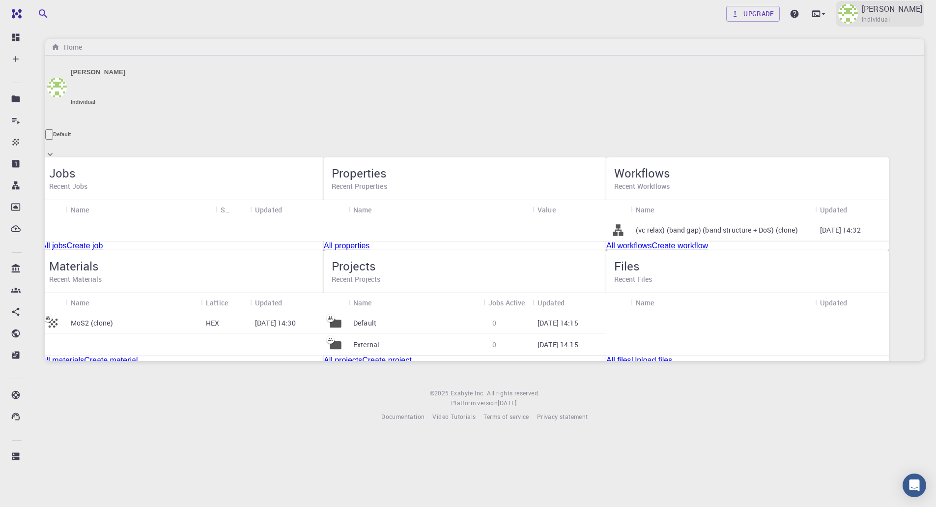
click at [858, 16] on img at bounding box center [848, 14] width 20 height 20
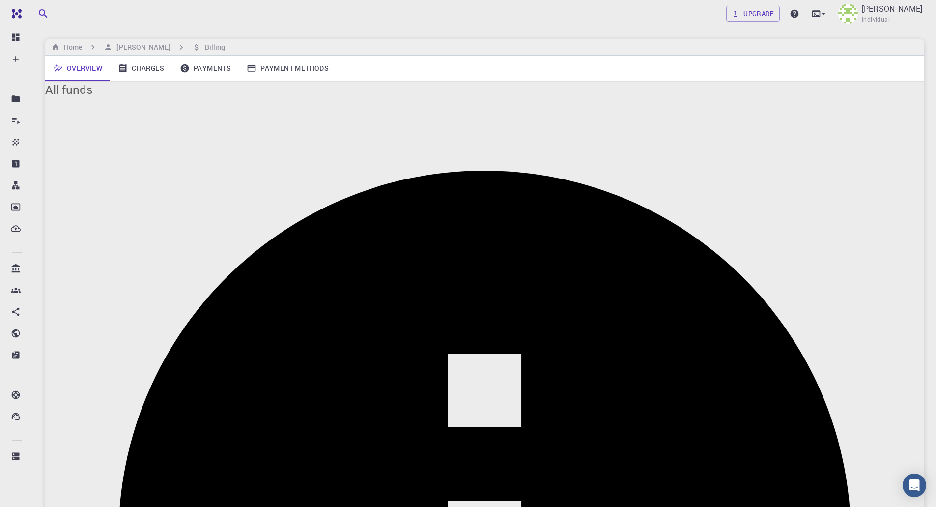
drag, startPoint x: 87, startPoint y: 189, endPoint x: 123, endPoint y: 191, distance: 35.9
click at [154, 77] on link "Charges" at bounding box center [141, 69] width 62 height 26
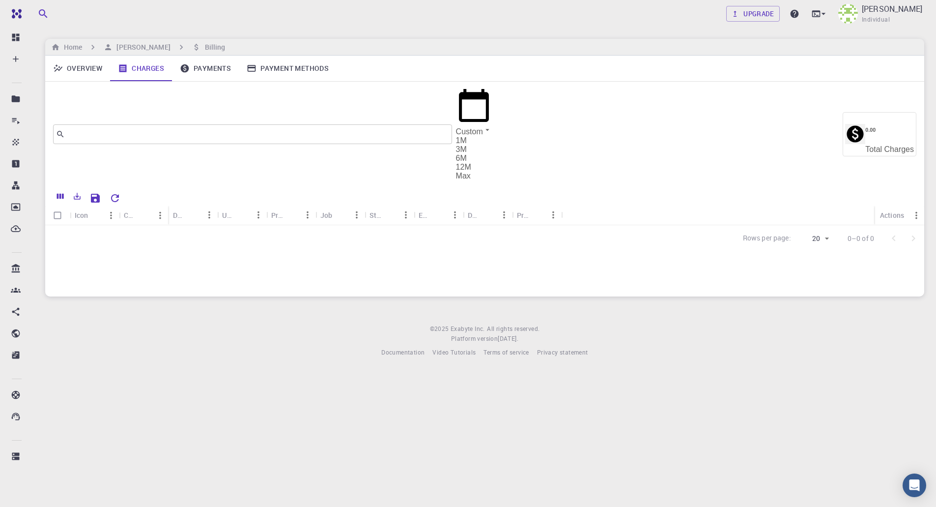
click at [205, 73] on link "Payments" at bounding box center [205, 69] width 67 height 26
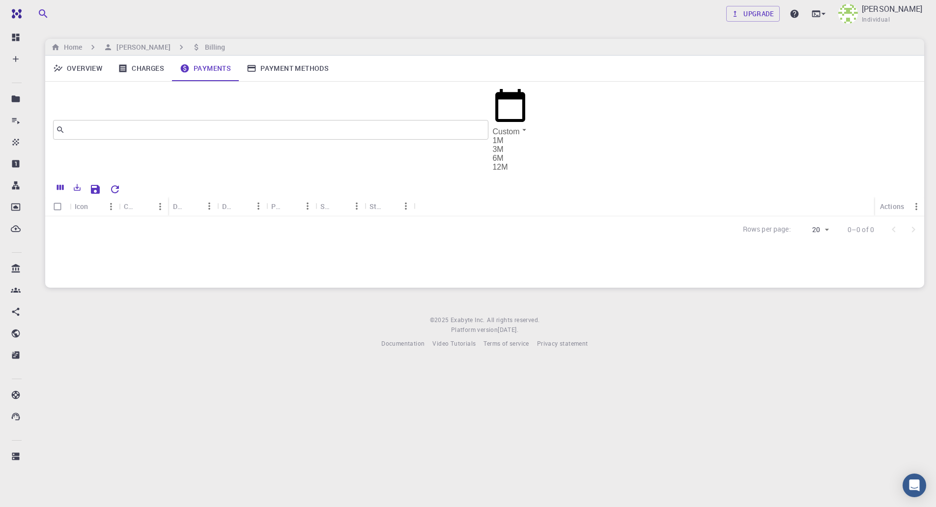
click at [274, 76] on link "Payment Methods" at bounding box center [288, 69] width 98 height 26
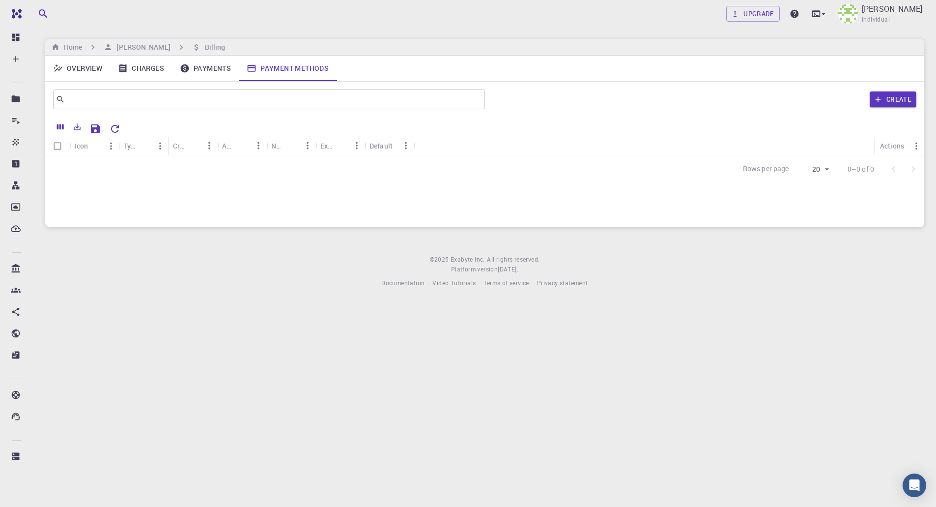
click at [67, 67] on link "Overview" at bounding box center [77, 69] width 65 height 26
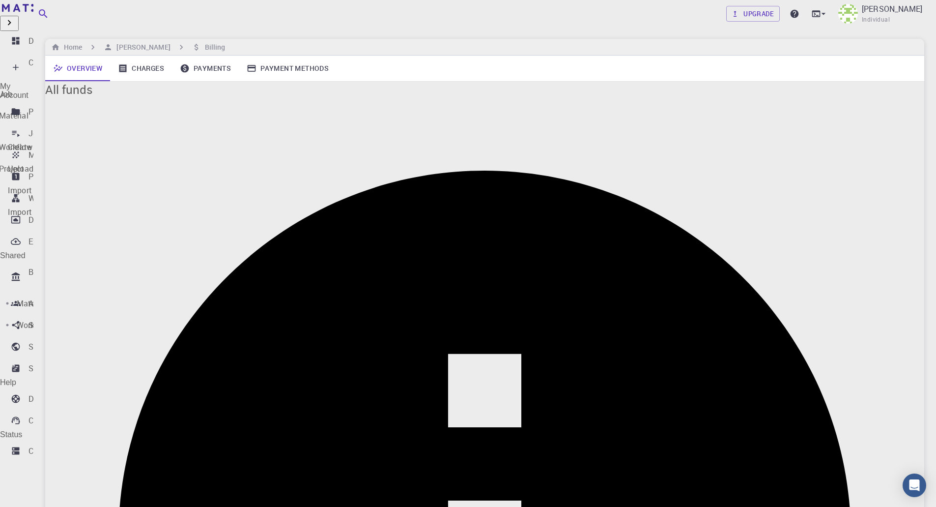
drag, startPoint x: 38, startPoint y: 39, endPoint x: 325, endPoint y: 128, distance: 299.9
click at [38, 39] on p "Dashboard" at bounding box center [47, 41] width 39 height 12
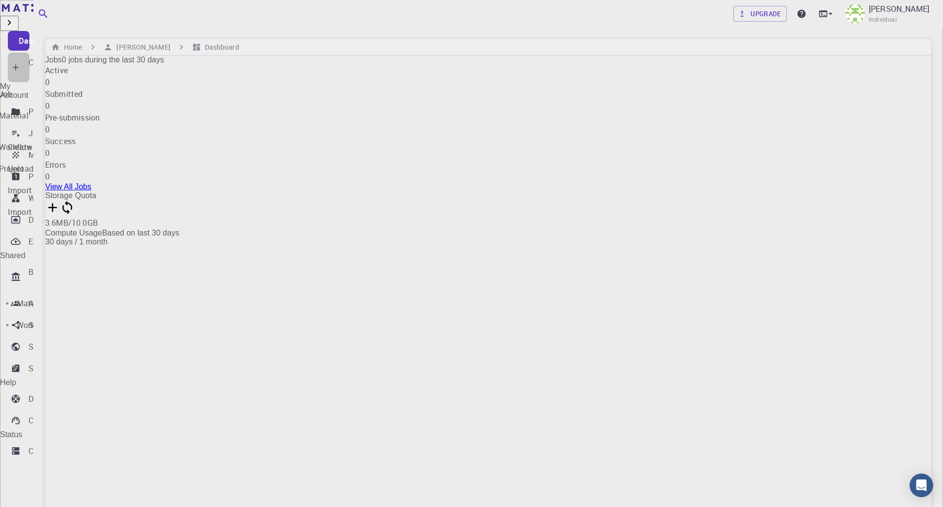
click at [52, 61] on div "Create" at bounding box center [39, 68] width 23 height 22
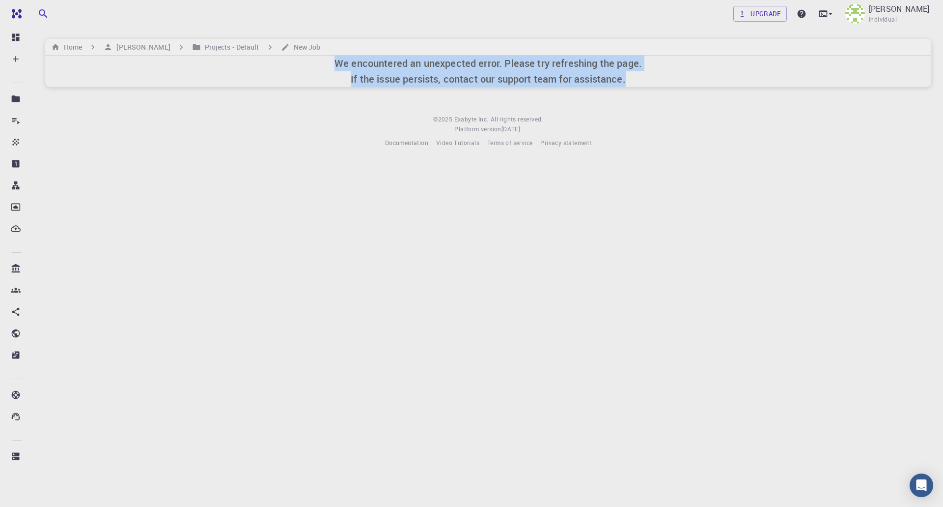
drag, startPoint x: 336, startPoint y: 63, endPoint x: 650, endPoint y: 79, distance: 313.8
click at [650, 79] on div "We encountered an unexpected error. Please try refreshing the page. If the issu…" at bounding box center [488, 71] width 886 height 31
click at [403, 74] on h6 "We encountered an unexpected error. Please try refreshing the page. If the issu…" at bounding box center [489, 71] width 308 height 31
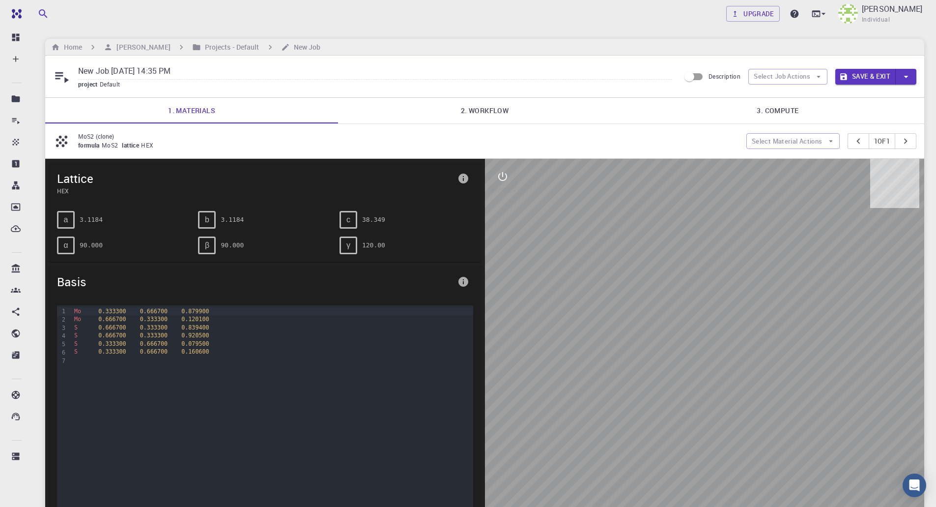
drag, startPoint x: 687, startPoint y: 361, endPoint x: 794, endPoint y: 363, distance: 107.6
click at [794, 363] on div at bounding box center [705, 342] width 440 height 367
drag, startPoint x: 735, startPoint y: 363, endPoint x: 732, endPoint y: 369, distance: 7.0
click at [775, 363] on div at bounding box center [705, 342] width 440 height 367
drag, startPoint x: 702, startPoint y: 364, endPoint x: 736, endPoint y: 284, distance: 86.9
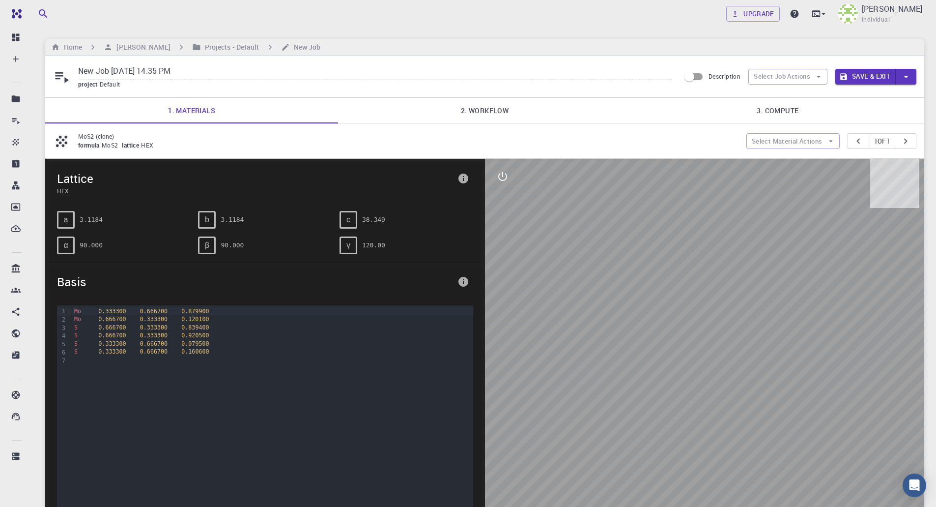
click at [736, 286] on div at bounding box center [705, 342] width 440 height 367
drag, startPoint x: 692, startPoint y: 220, endPoint x: 734, endPoint y: 225, distance: 41.5
click at [734, 225] on div at bounding box center [705, 342] width 440 height 367
click at [497, 117] on link "2. Workflow" at bounding box center [484, 111] width 293 height 26
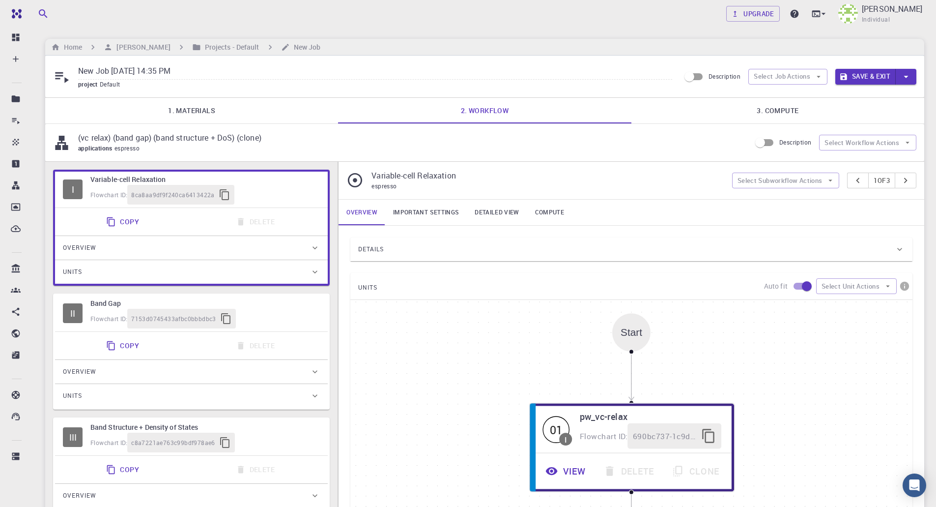
click at [738, 113] on link "3. Compute" at bounding box center [777, 111] width 293 height 26
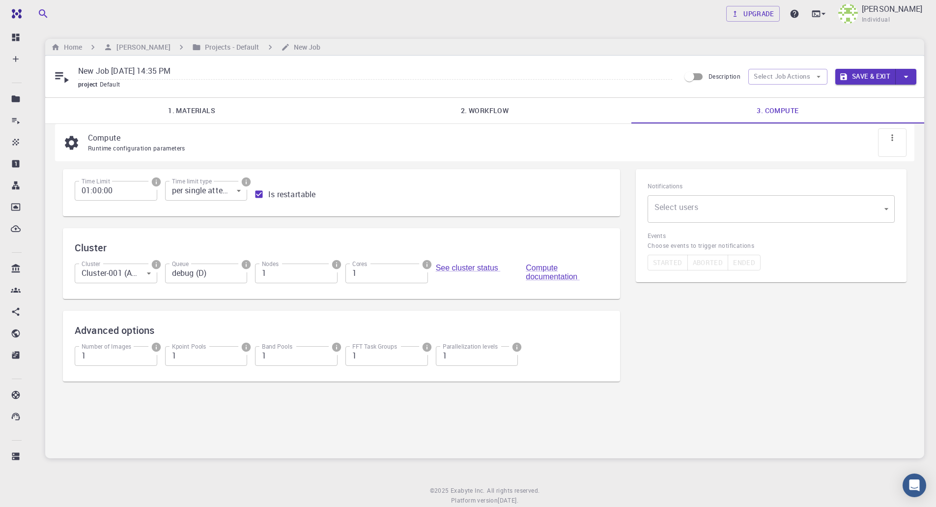
click at [181, 110] on link "1. Materials" at bounding box center [191, 111] width 293 height 26
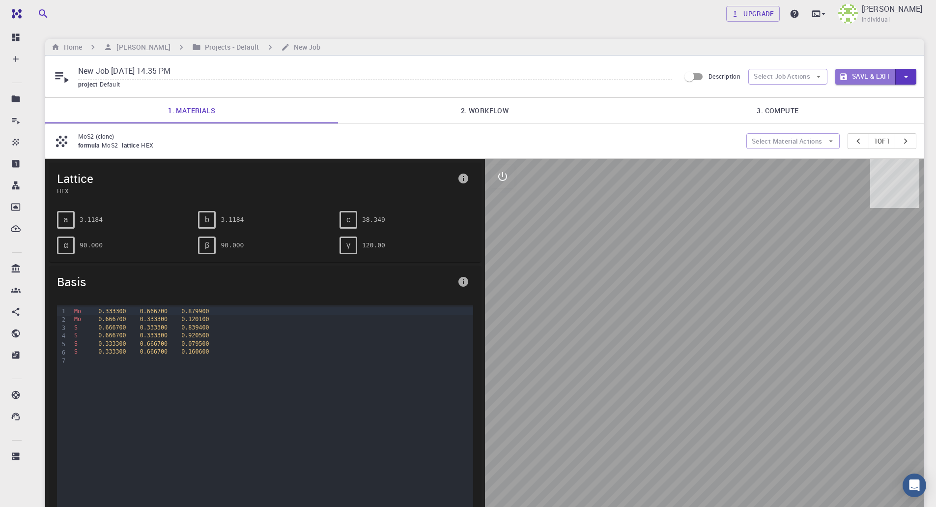
click at [856, 76] on button "Save & Exit" at bounding box center [865, 77] width 60 height 16
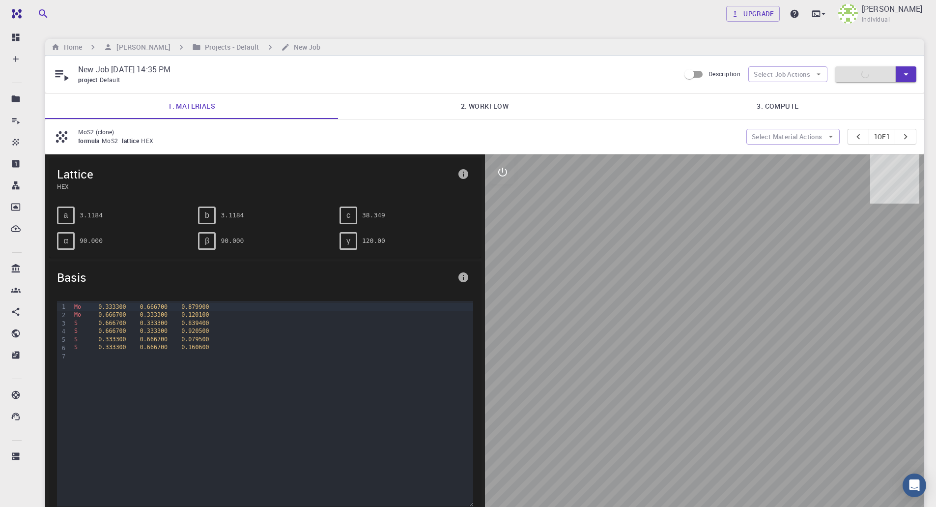
click at [905, 76] on icon "button" at bounding box center [906, 74] width 11 height 11
click at [903, 91] on div at bounding box center [468, 253] width 936 height 507
click at [821, 9] on icon at bounding box center [816, 14] width 10 height 10
click at [853, 27] on div at bounding box center [468, 253] width 936 height 507
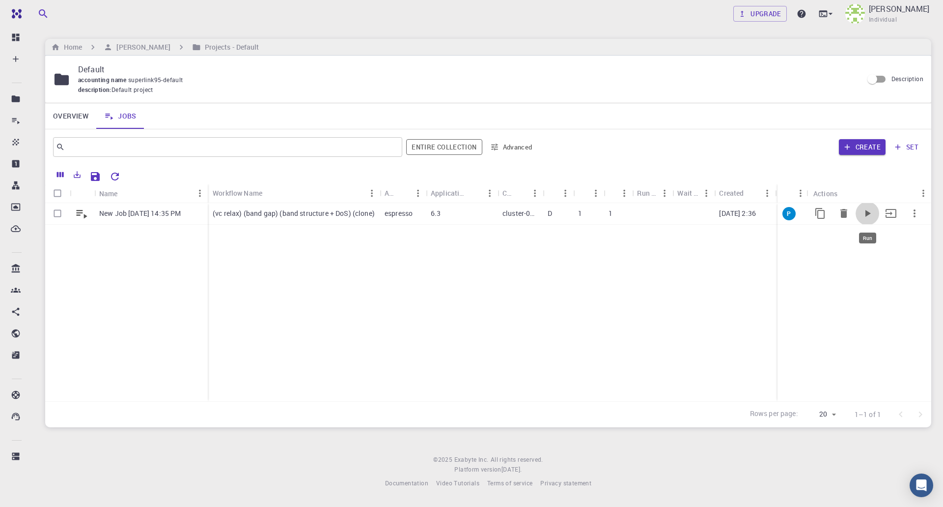
click at [864, 213] on icon "Run" at bounding box center [868, 213] width 12 height 12
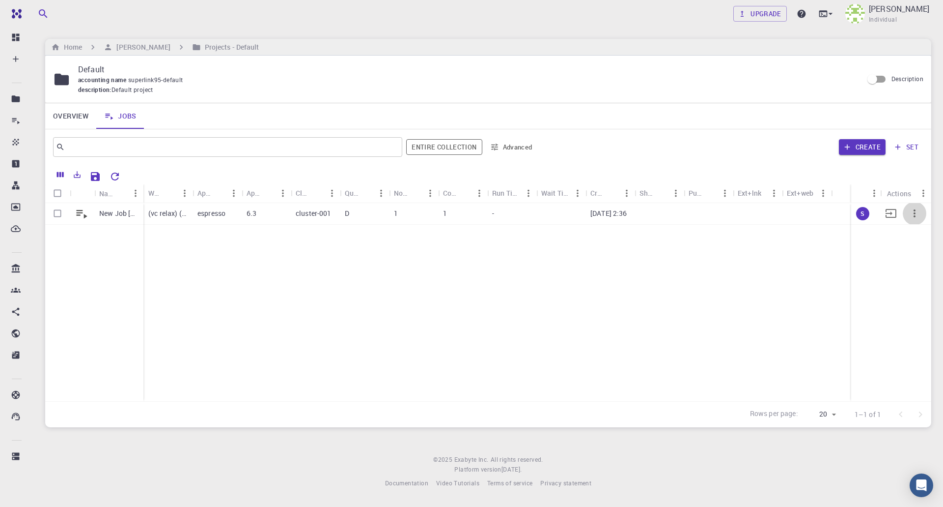
click at [915, 215] on icon "button" at bounding box center [915, 213] width 12 height 12
click at [792, 255] on div at bounding box center [471, 253] width 943 height 507
click at [112, 178] on icon "Reset Explorer Settings" at bounding box center [115, 176] width 8 height 8
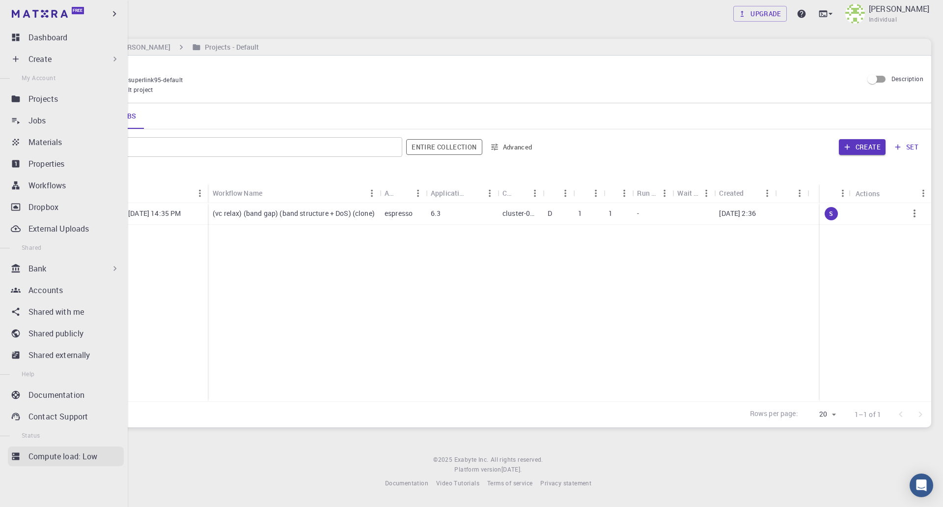
click at [70, 461] on p "Compute load: Low" at bounding box center [62, 456] width 69 height 12
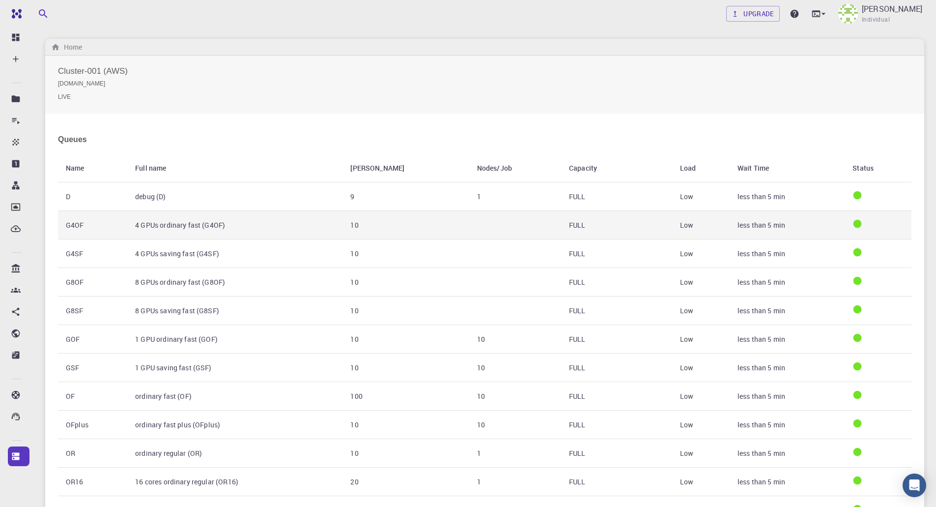
click at [561, 217] on td "FULL" at bounding box center [616, 225] width 111 height 28
click at [204, 231] on td "4 GPUs ordinary fast (G4OF)" at bounding box center [234, 225] width 215 height 28
click at [202, 227] on td "4 GPUs ordinary fast (G4OF)" at bounding box center [234, 225] width 215 height 28
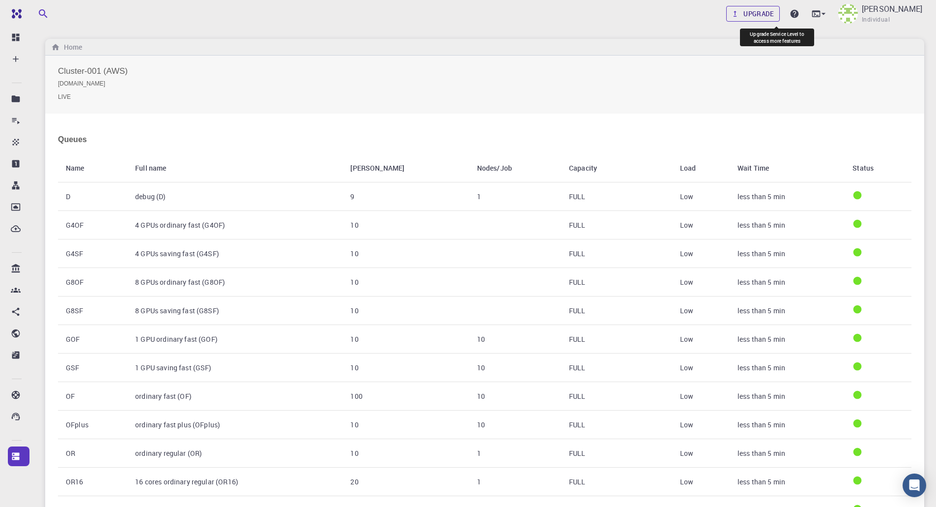
click at [776, 15] on link "Upgrade" at bounding box center [753, 14] width 54 height 16
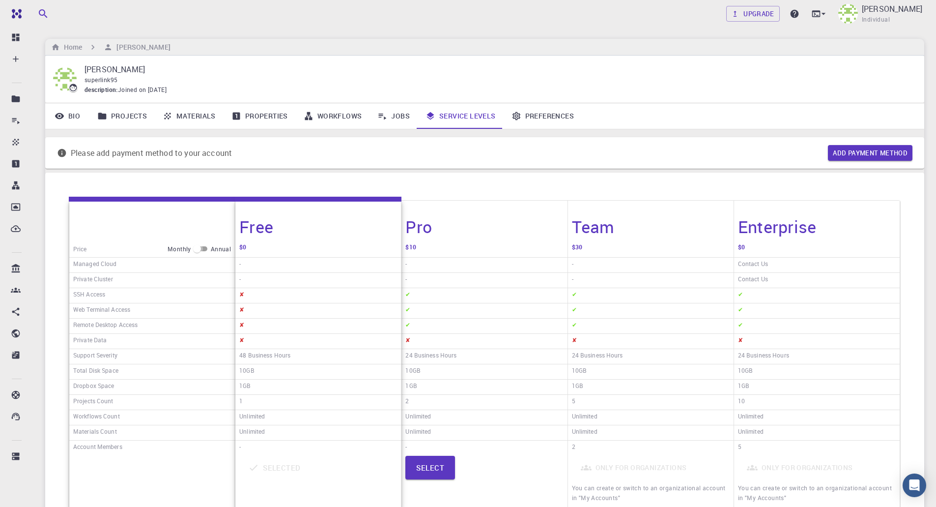
click at [197, 246] on input "checkbox" at bounding box center [196, 249] width 35 height 12
click at [197, 246] on input "checkbox" at bounding box center [204, 249] width 35 height 12
click at [197, 246] on input "checkbox" at bounding box center [196, 249] width 35 height 12
click at [197, 246] on input "checkbox" at bounding box center [204, 249] width 35 height 12
click at [199, 244] on input "checkbox" at bounding box center [196, 249] width 35 height 12
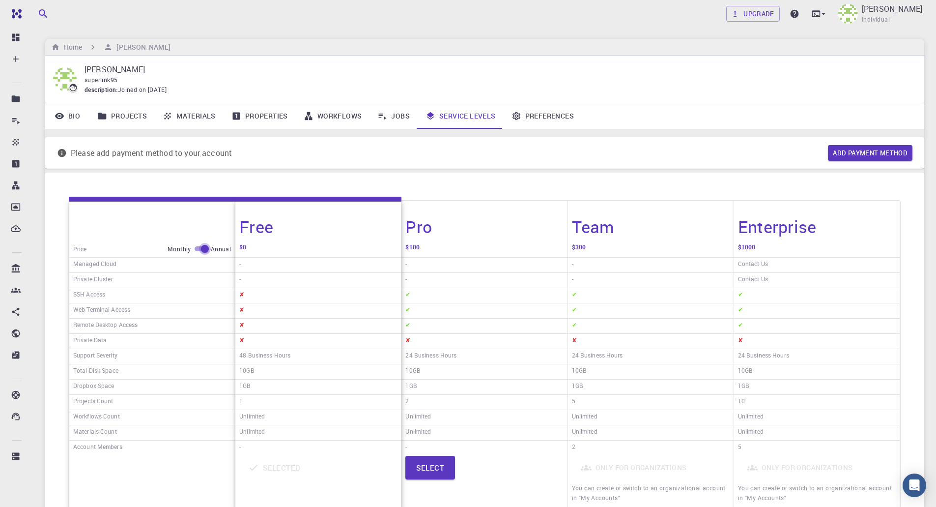
click at [199, 244] on input "checkbox" at bounding box center [204, 249] width 35 height 12
checkbox input "false"
click at [191, 112] on link "Materials" at bounding box center [189, 116] width 69 height 26
